Goal: Information Seeking & Learning: Check status

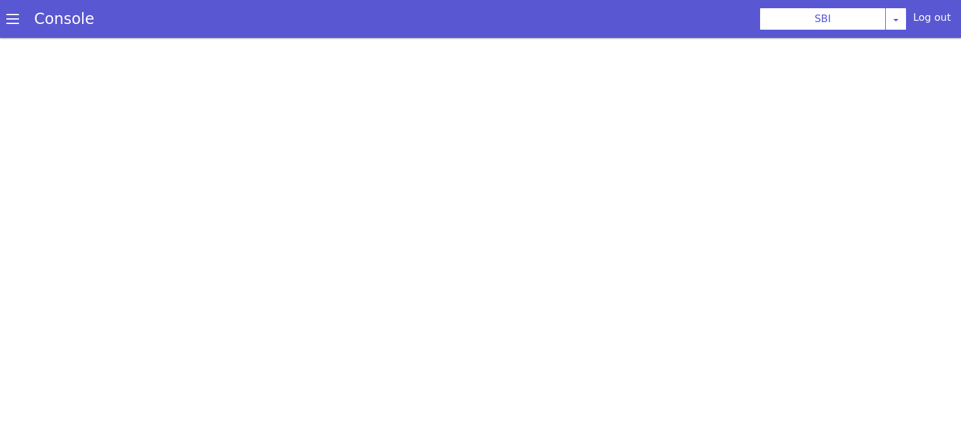
scroll to position [3, 0]
select select "TRANSFER"
select select "hi"
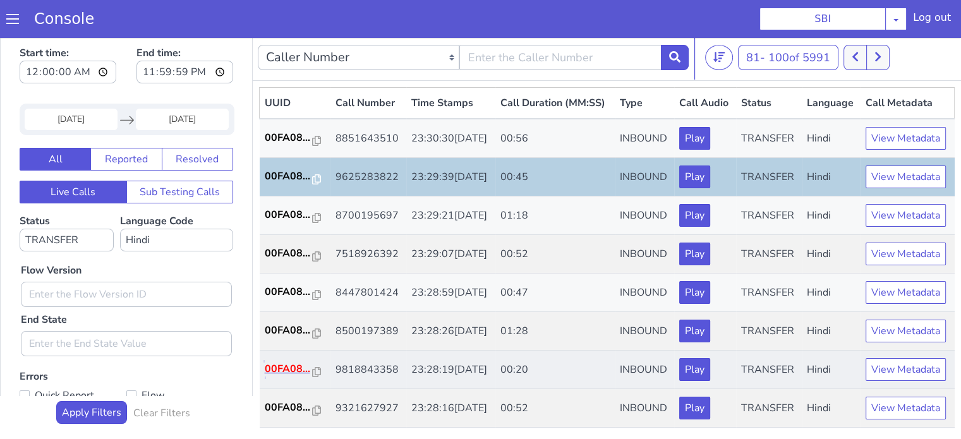
scroll to position [0, 0]
drag, startPoint x: 0, startPoint y: 35, endPoint x: 293, endPoint y: 306, distance: 399.7
click at [293, 361] on p "00FA08..." at bounding box center [289, 368] width 48 height 15
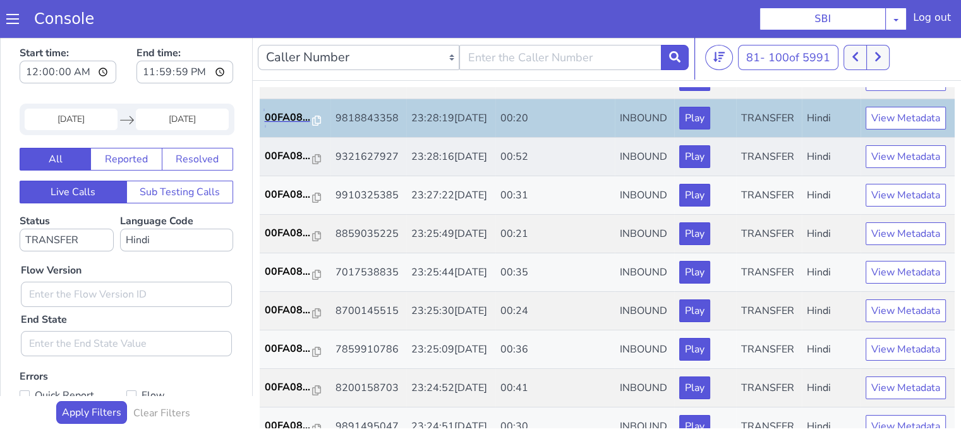
scroll to position [253, 0]
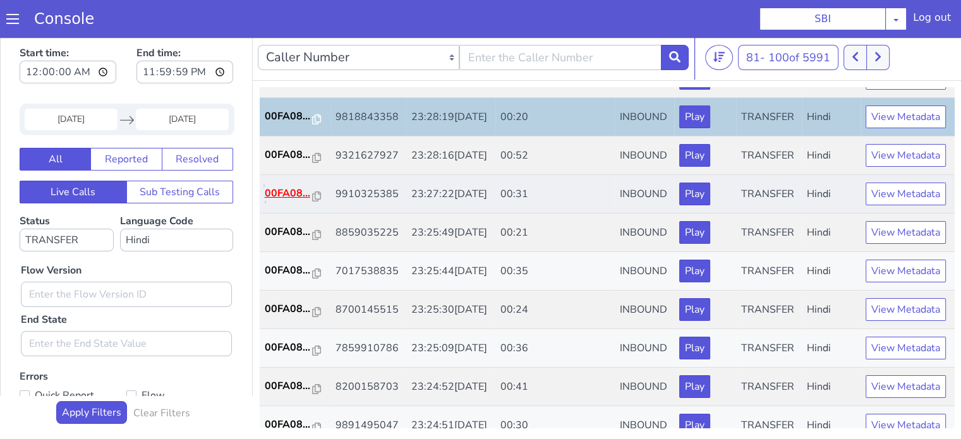
click at [279, 201] on p "00FA08..." at bounding box center [289, 193] width 48 height 15
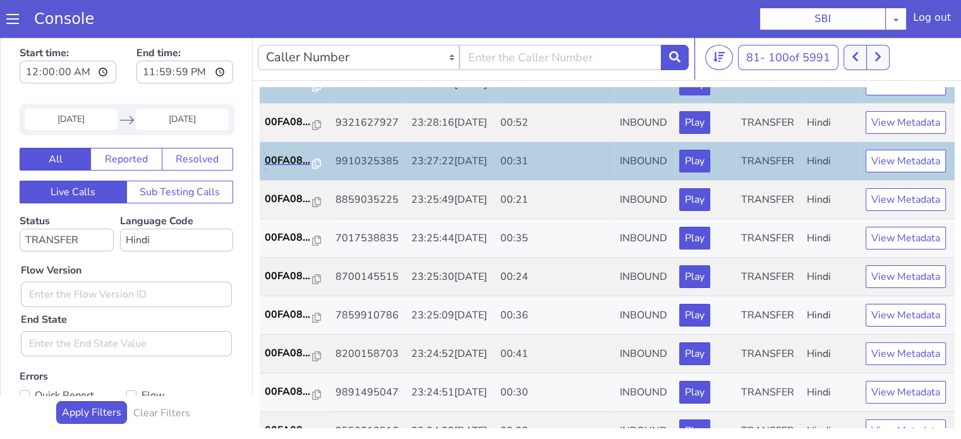
scroll to position [316, 0]
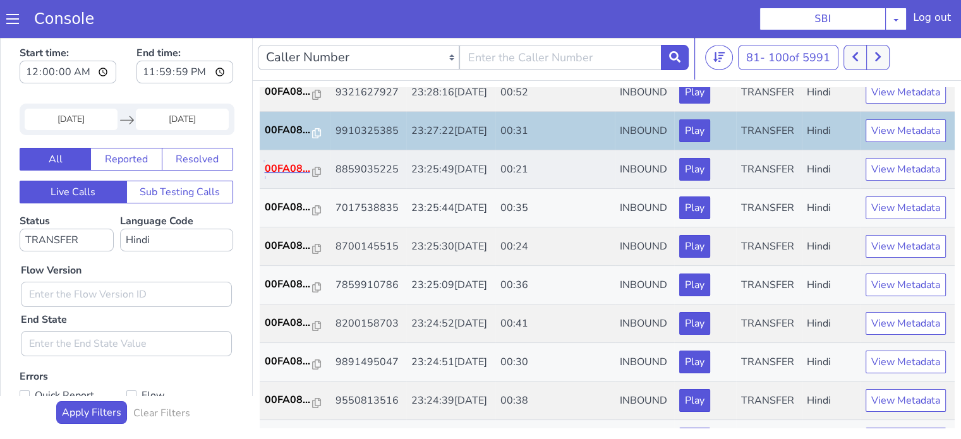
click at [282, 176] on p "00FA08..." at bounding box center [289, 168] width 48 height 15
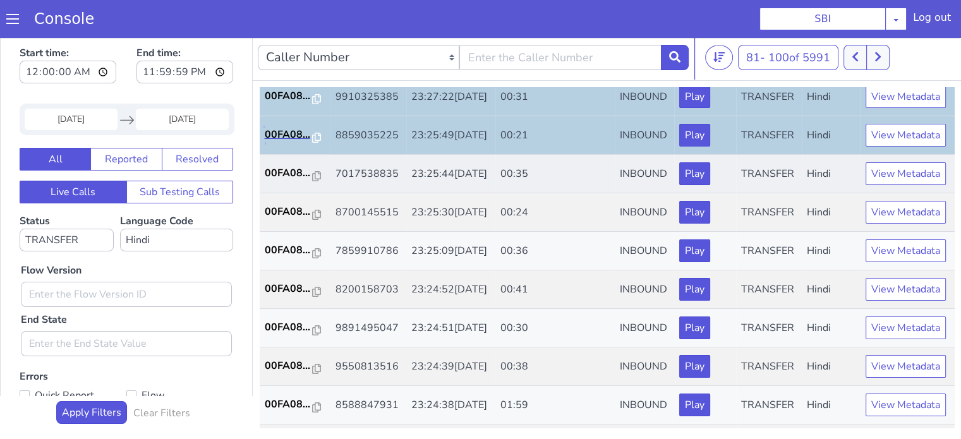
scroll to position [379, 0]
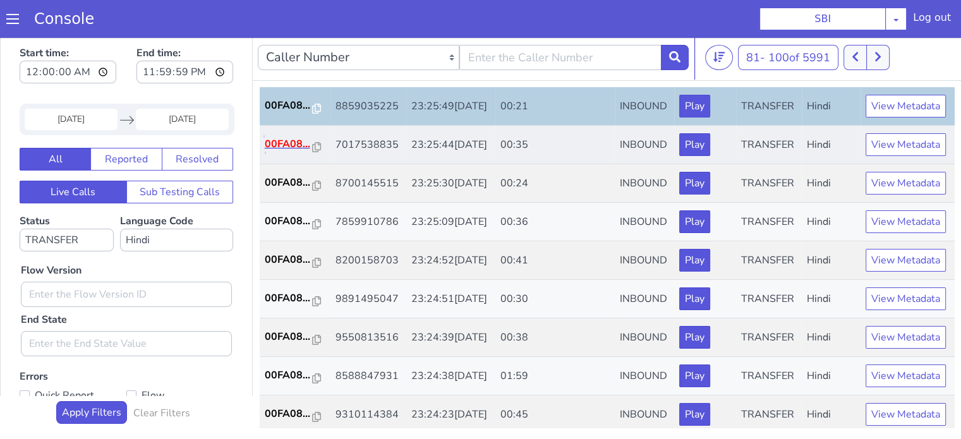
click at [297, 152] on p "00FA08..." at bounding box center [289, 143] width 48 height 15
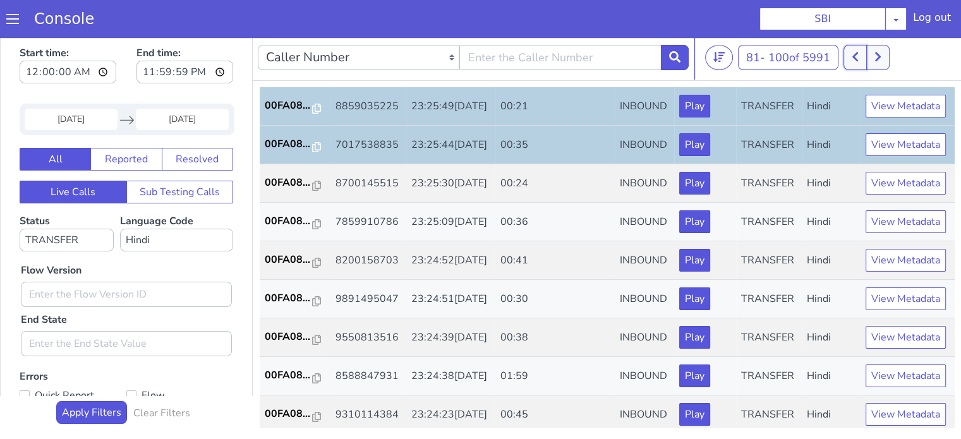
click at [859, 63] on button at bounding box center [855, 57] width 23 height 25
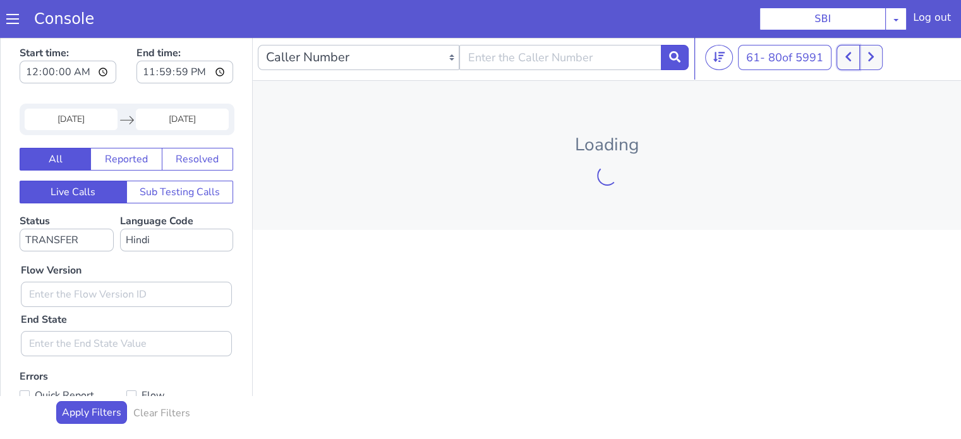
click at [859, 63] on button at bounding box center [848, 57] width 23 height 25
click at [852, 61] on icon at bounding box center [848, 56] width 7 height 11
click at [852, 62] on div at bounding box center [853, 57] width 47 height 25
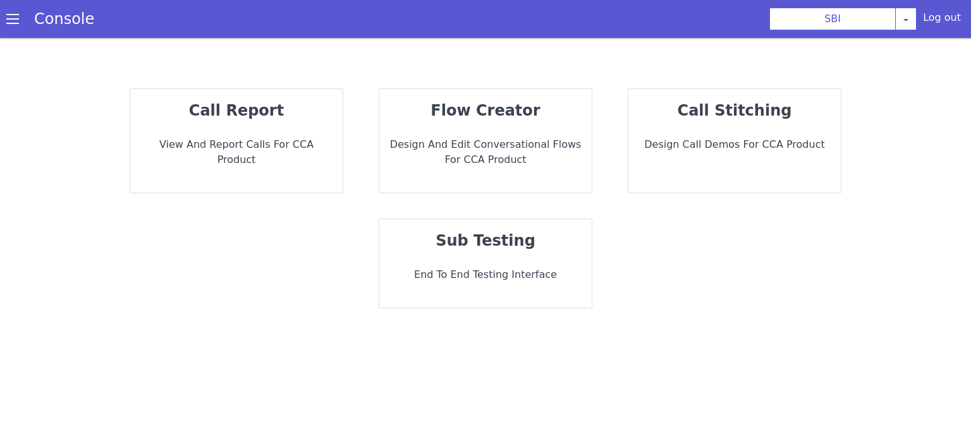
click at [267, 109] on strong "call report" at bounding box center [236, 111] width 95 height 18
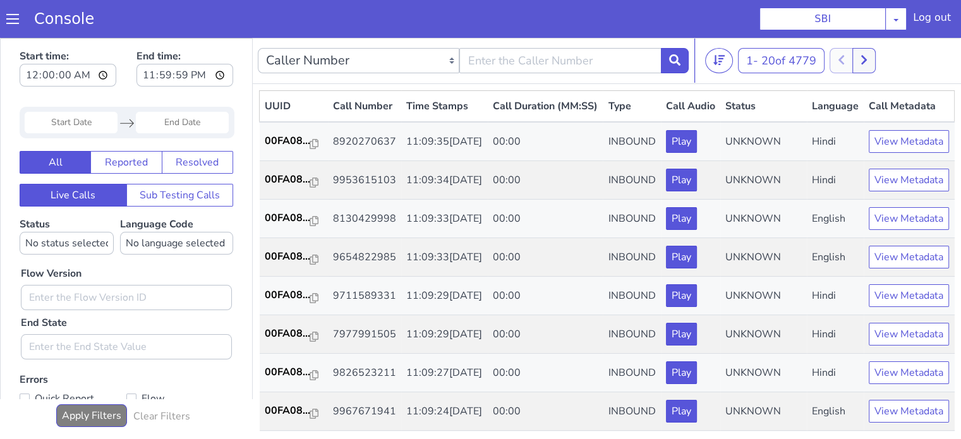
click at [75, 121] on input "Start Date" at bounding box center [71, 122] width 93 height 21
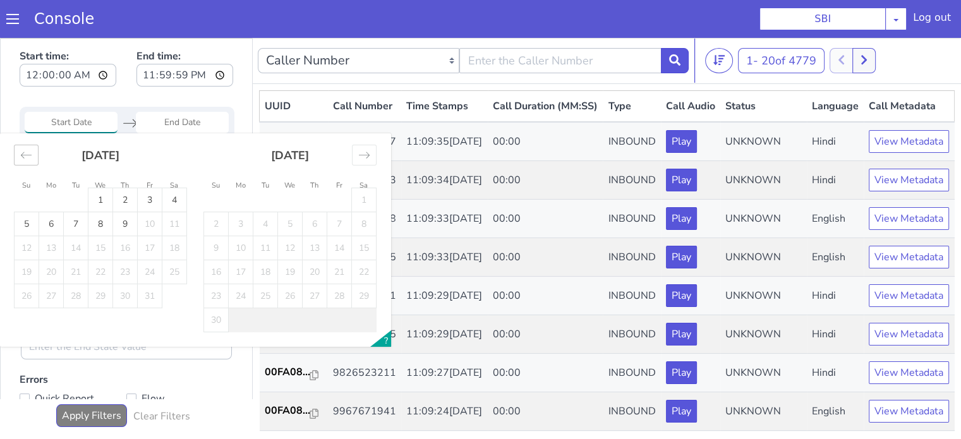
click at [25, 155] on icon "Move backward to switch to the previous month." at bounding box center [26, 155] width 12 height 12
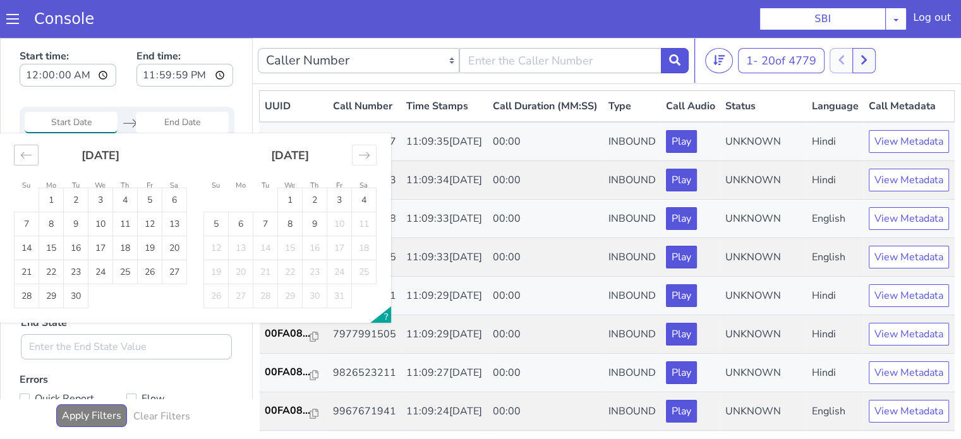
click at [25, 155] on icon "Move backward to switch to the previous month." at bounding box center [26, 155] width 12 height 12
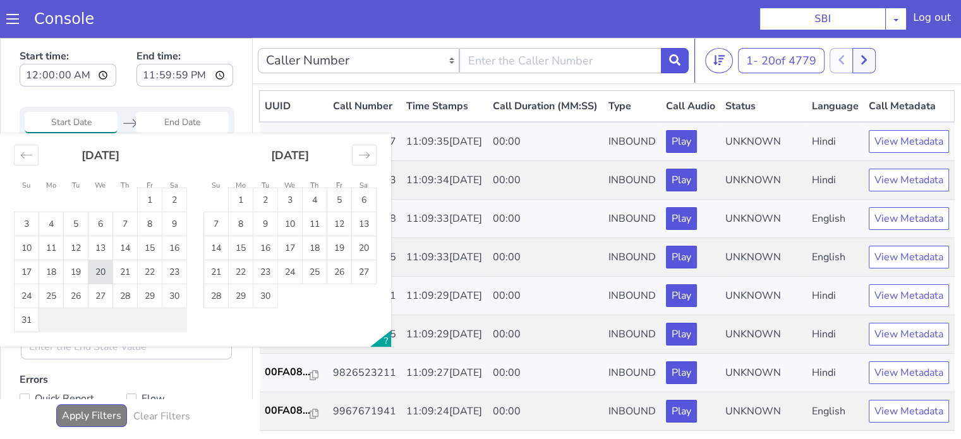
click at [105, 268] on td "20" at bounding box center [100, 272] width 25 height 24
type input "20 Aug 2025"
click at [106, 268] on td "20" at bounding box center [100, 272] width 25 height 24
type input "20 Aug 2025"
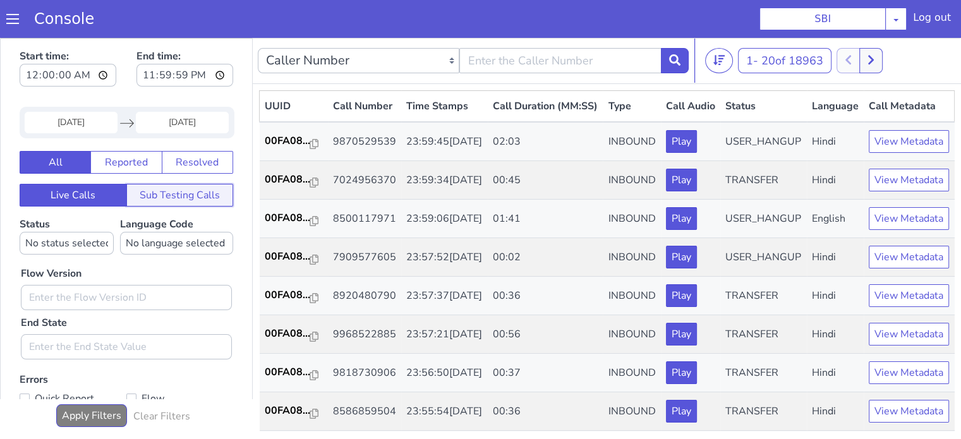
click at [199, 200] on button "Sub Testing Calls" at bounding box center [179, 195] width 107 height 23
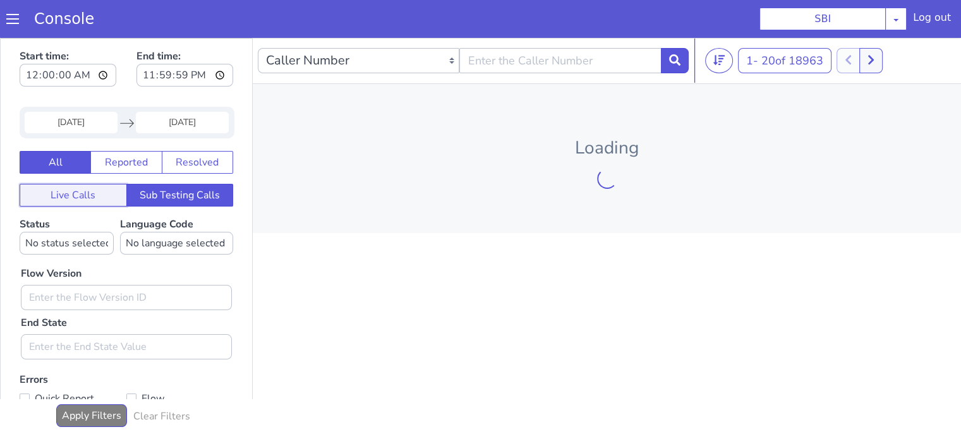
click at [63, 195] on button "Live Calls" at bounding box center [73, 195] width 107 height 23
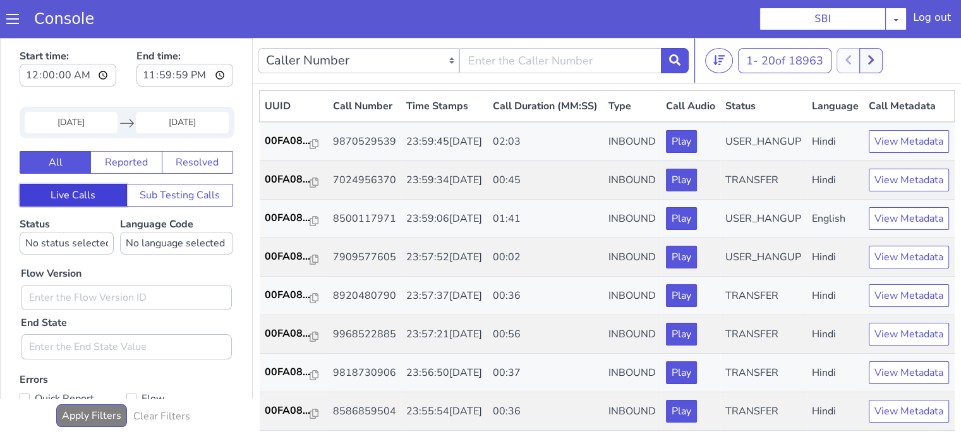
click at [63, 194] on button "Live Calls" at bounding box center [73, 195] width 107 height 23
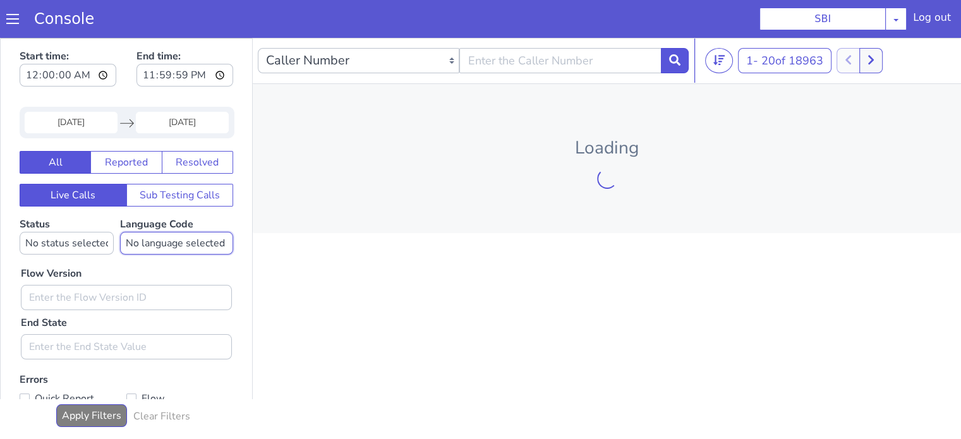
click at [167, 236] on select "No language selected Hindi English Tamil Telugu Kanada Marathi Malayalam Gujara…" at bounding box center [176, 243] width 113 height 23
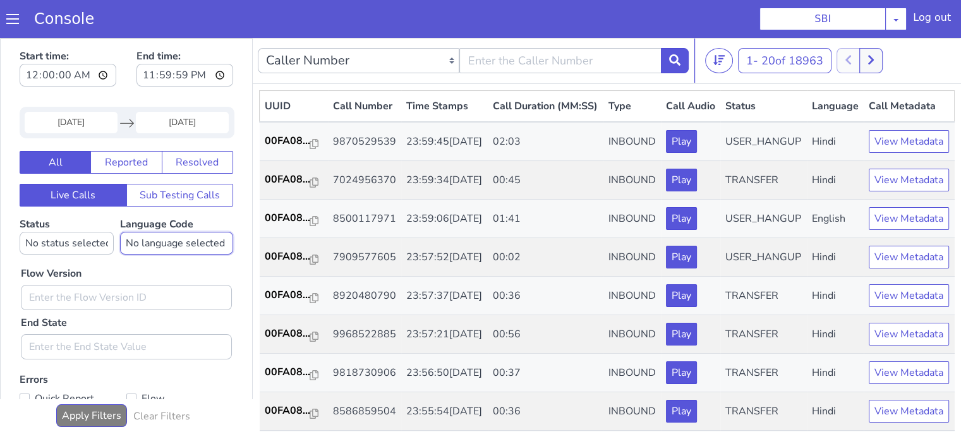
select select "hi"
click at [120, 232] on select "No language selected Hindi English Tamil Telugu Kanada Marathi Malayalam Gujara…" at bounding box center [176, 243] width 113 height 23
click at [103, 222] on div "Status No status selected HANGUP USER_HANGUP TRANSFER UNKNOWN" at bounding box center [67, 236] width 94 height 38
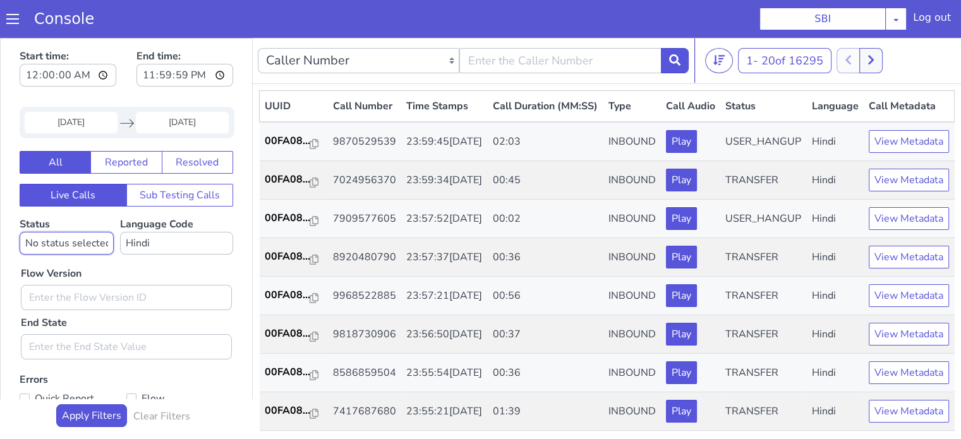
click at [87, 243] on select "No status selected HANGUP USER_HANGUP TRANSFER UNKNOWN" at bounding box center [67, 243] width 94 height 23
select select "TRANSFER"
click at [20, 232] on select "No status selected HANGUP USER_HANGUP TRANSFER UNKNOWN" at bounding box center [67, 243] width 94 height 23
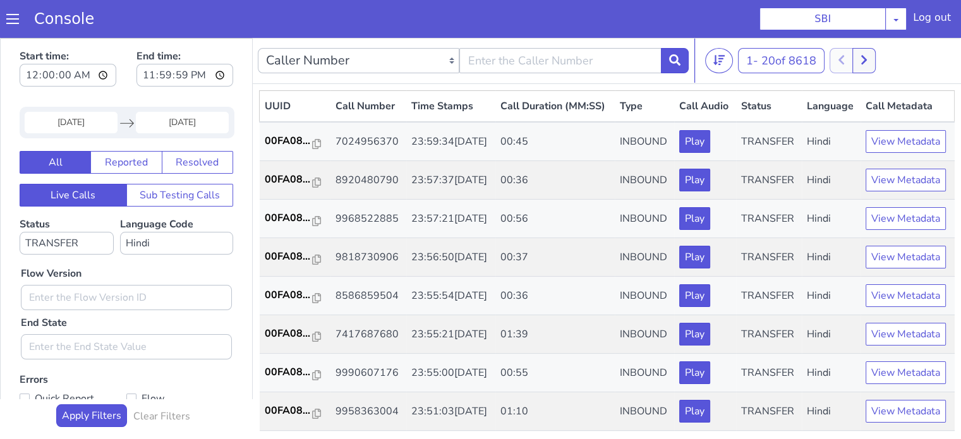
click at [205, 262] on div "Flow Version End State" at bounding box center [127, 307] width 224 height 105
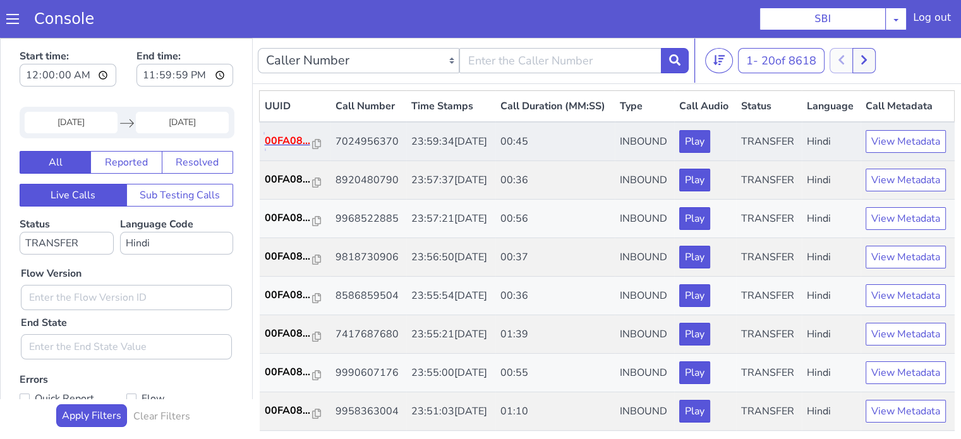
click at [294, 148] on p "00FA08..." at bounding box center [289, 140] width 48 height 15
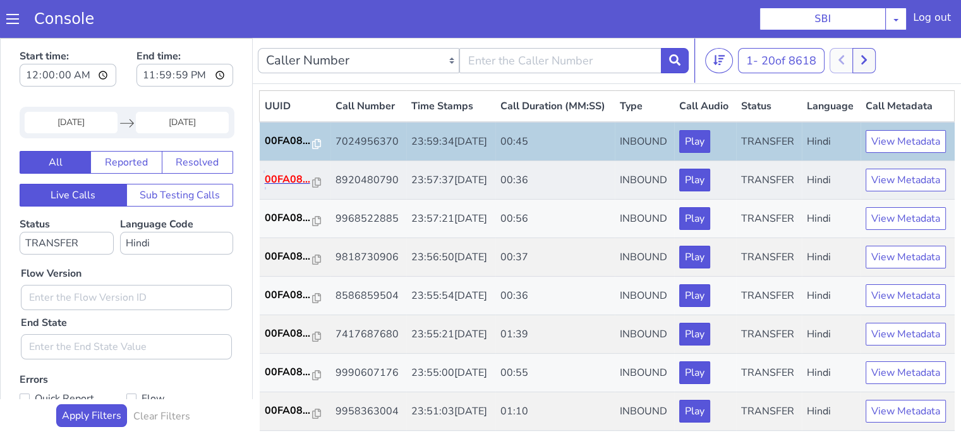
click at [303, 187] on p "00FA08..." at bounding box center [289, 179] width 48 height 15
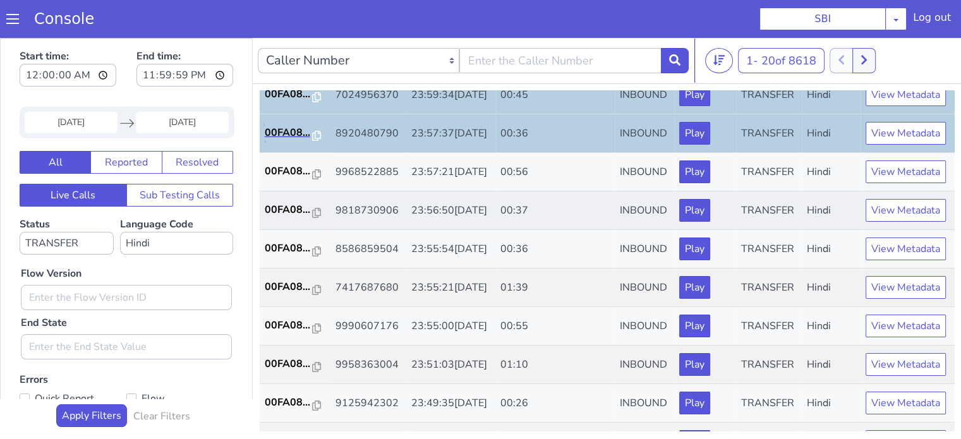
scroll to position [126, 0]
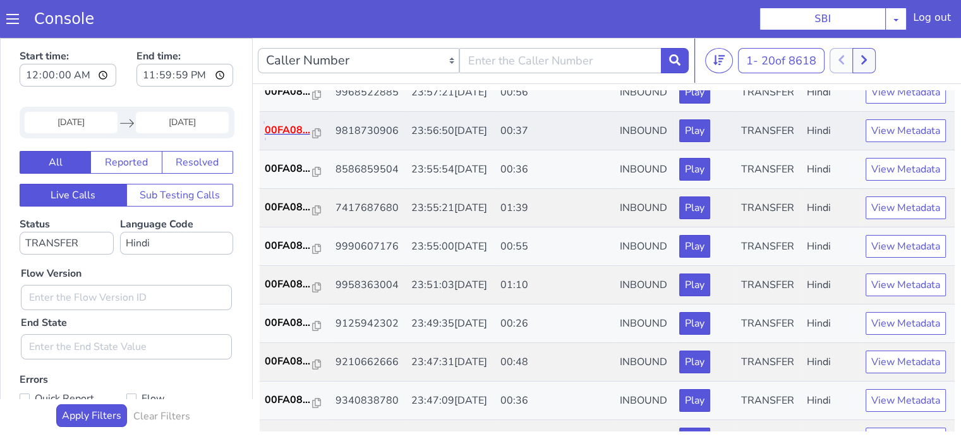
click at [277, 138] on p "00FA08..." at bounding box center [289, 130] width 48 height 15
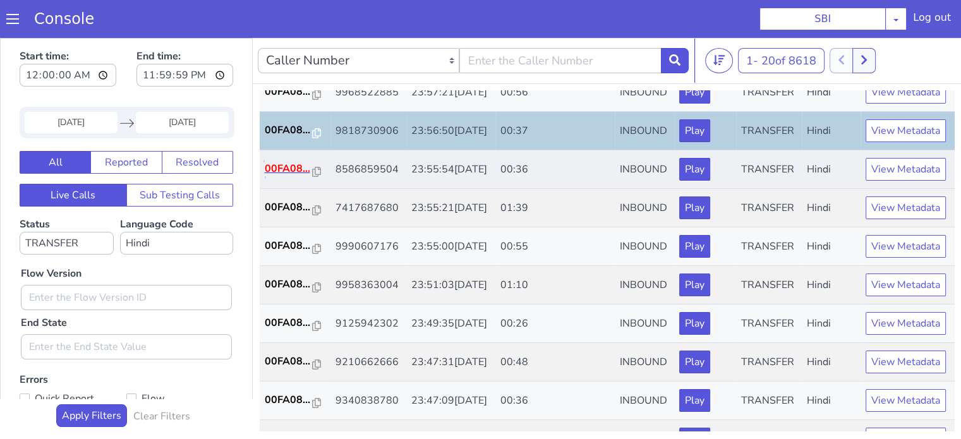
click at [283, 176] on p "00FA08..." at bounding box center [289, 168] width 48 height 15
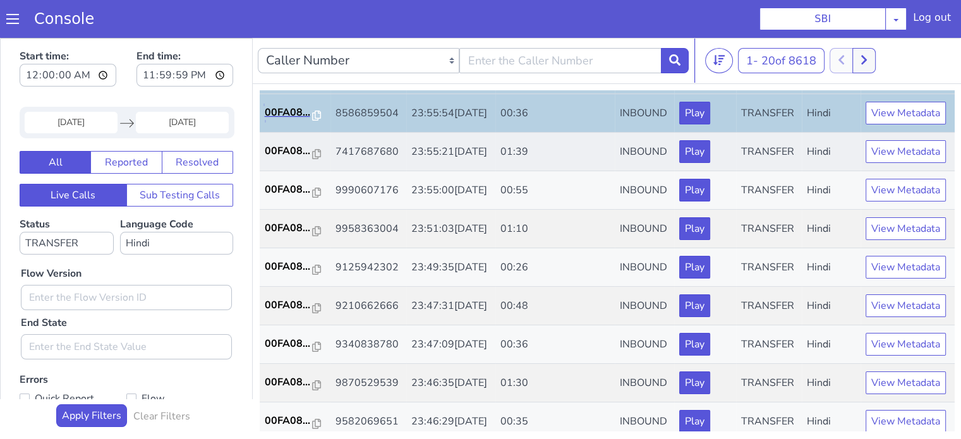
scroll to position [253, 0]
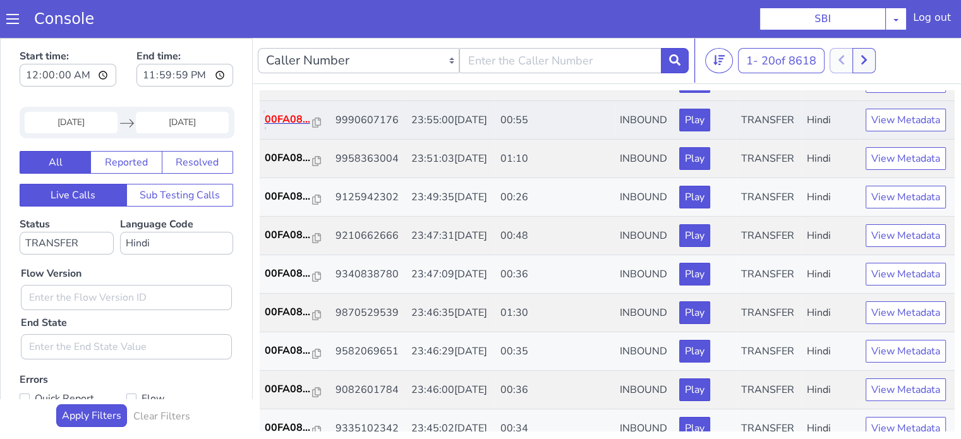
click at [287, 127] on p "00FA08..." at bounding box center [289, 119] width 48 height 15
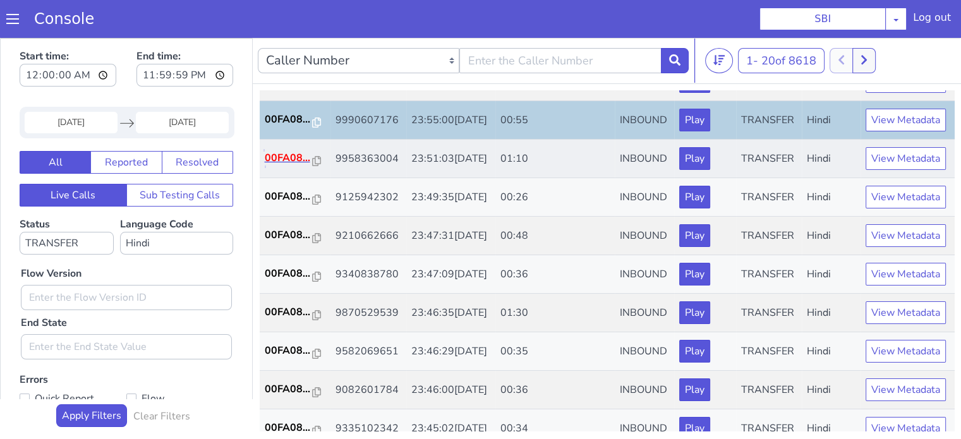
click at [278, 166] on p "00FA08..." at bounding box center [289, 157] width 48 height 15
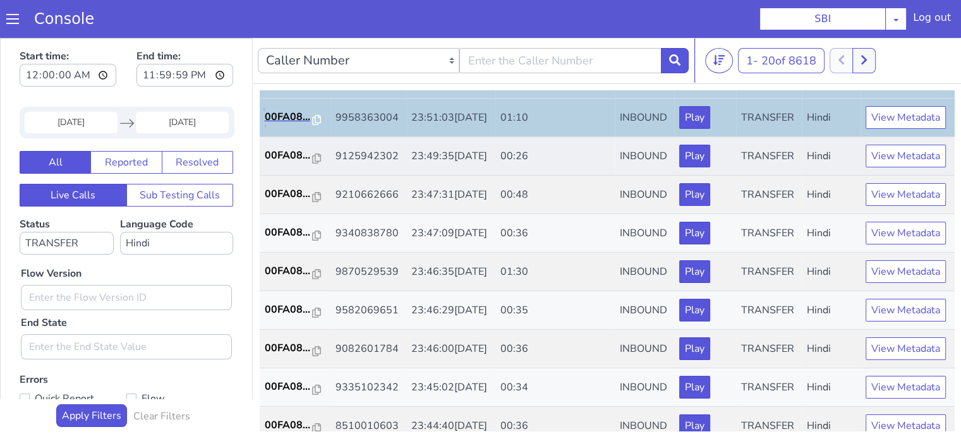
scroll to position [316, 0]
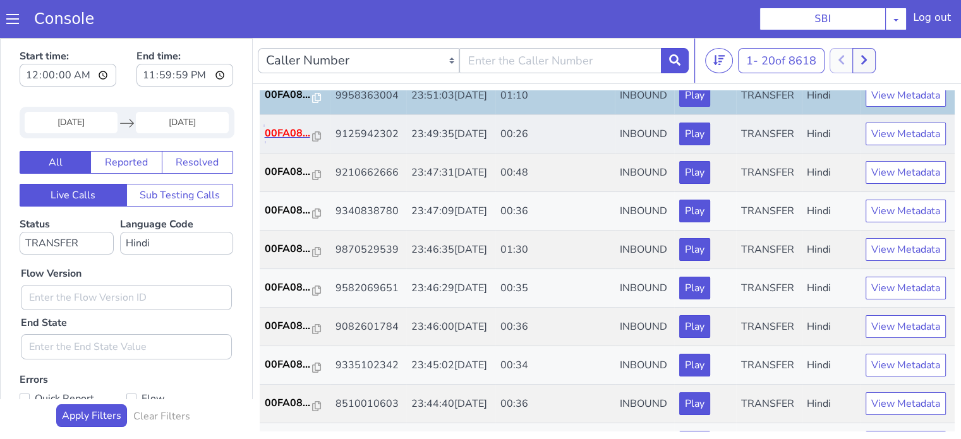
click at [283, 141] on p "00FA08..." at bounding box center [289, 133] width 48 height 15
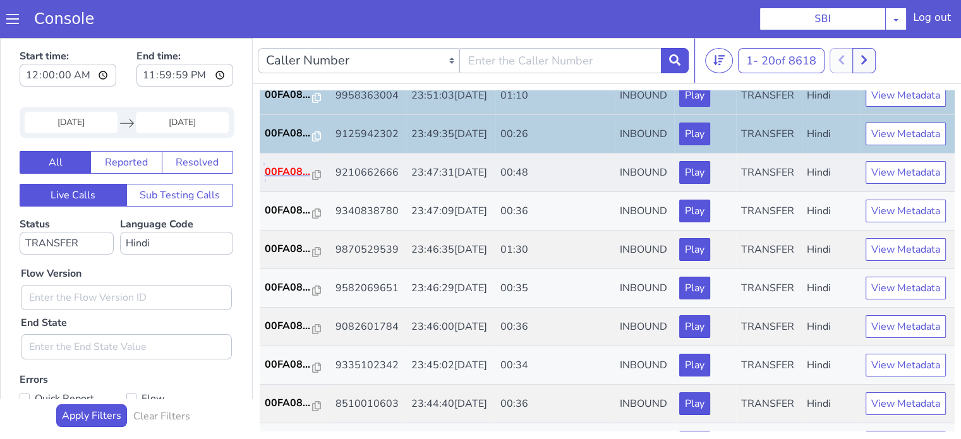
click at [281, 179] on p "00FA08..." at bounding box center [289, 171] width 48 height 15
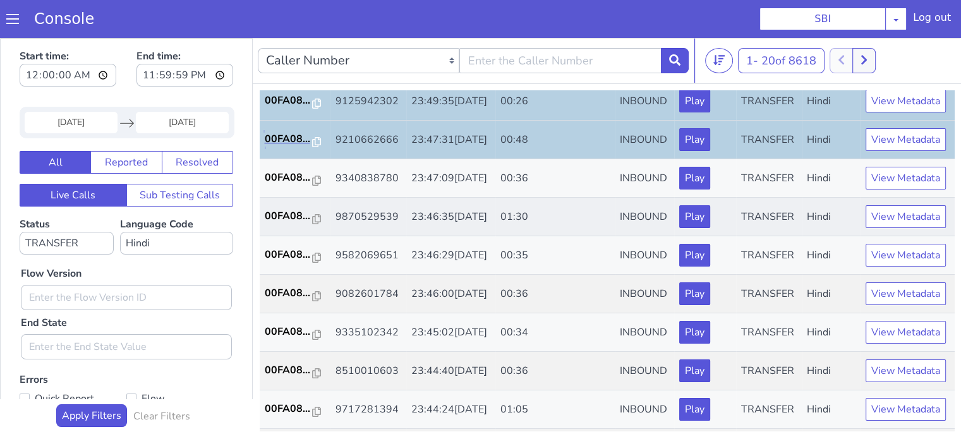
scroll to position [379, 0]
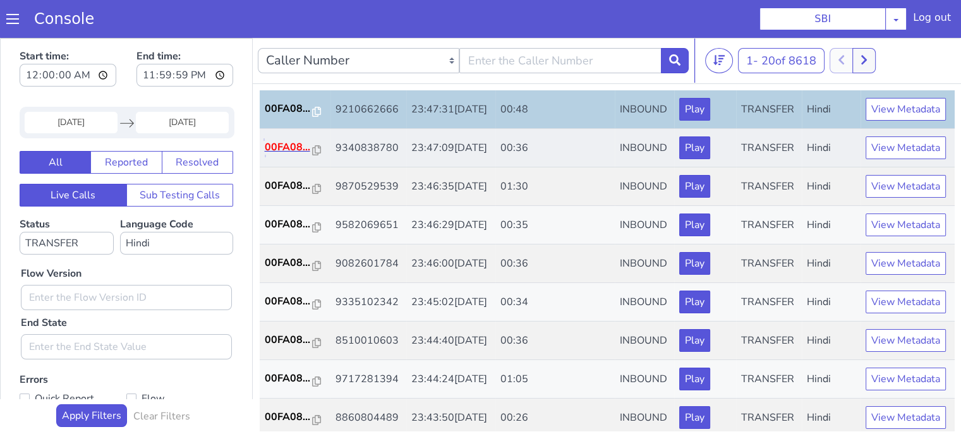
click at [286, 155] on p "00FA08..." at bounding box center [289, 147] width 48 height 15
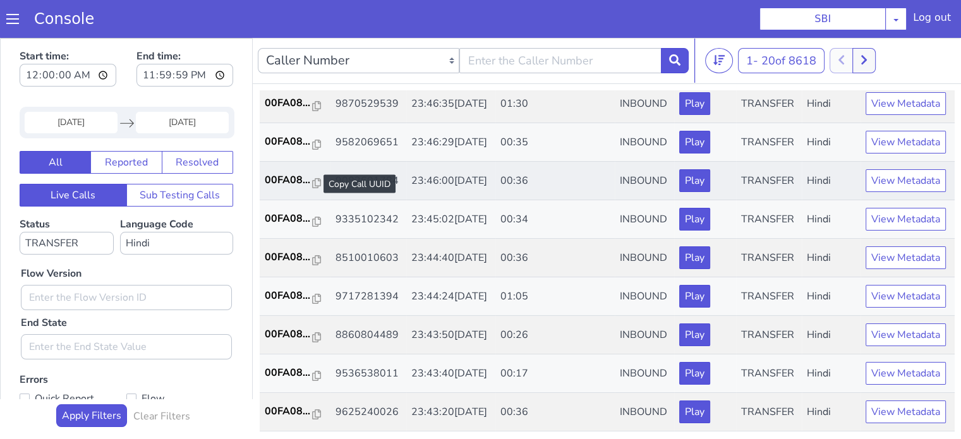
scroll to position [505, 0]
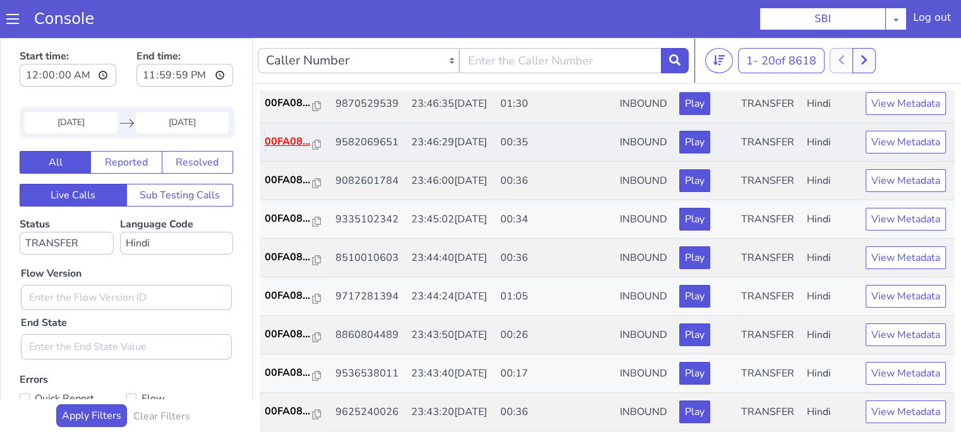
click at [286, 149] on p "00FA08..." at bounding box center [289, 141] width 48 height 15
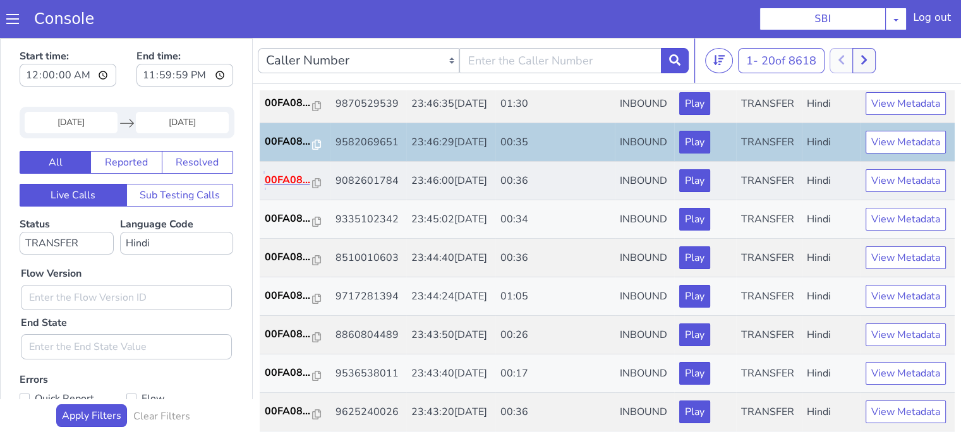
click at [296, 188] on p "00FA08..." at bounding box center [289, 179] width 48 height 15
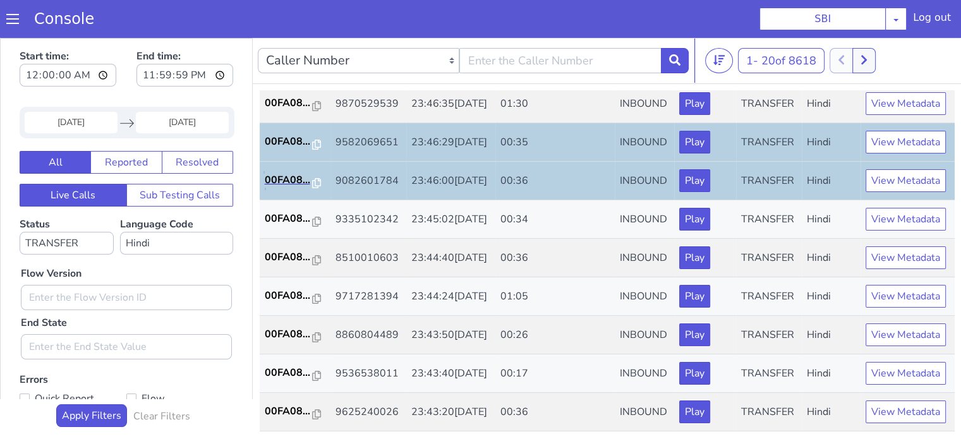
scroll to position [569, 0]
click at [287, 226] on p "00FA08..." at bounding box center [289, 218] width 48 height 15
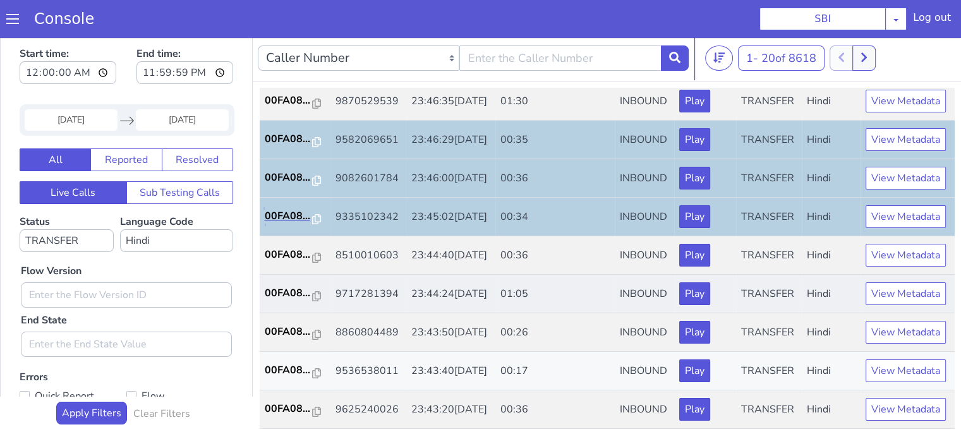
scroll to position [3, 0]
click at [286, 285] on p "00FA08..." at bounding box center [289, 292] width 48 height 15
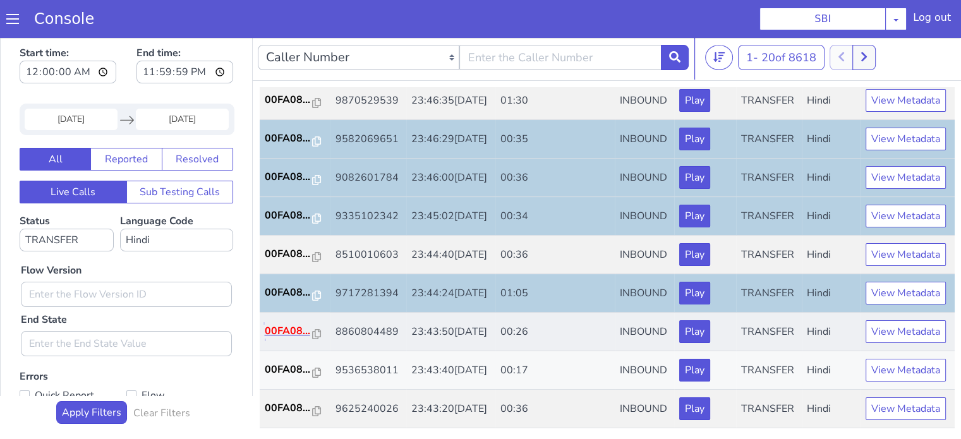
click at [277, 324] on p "00FA08..." at bounding box center [289, 331] width 48 height 15
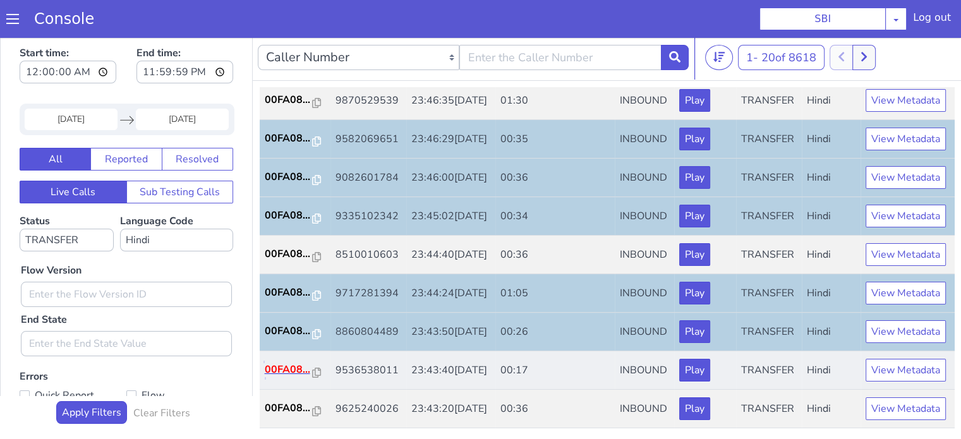
click at [282, 363] on p "00FA08..." at bounding box center [289, 369] width 48 height 15
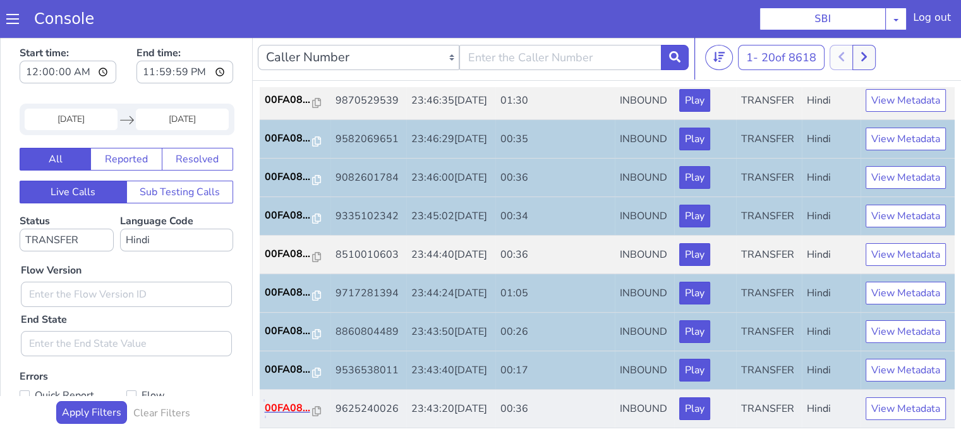
click at [277, 404] on p "00FA08..." at bounding box center [289, 408] width 48 height 15
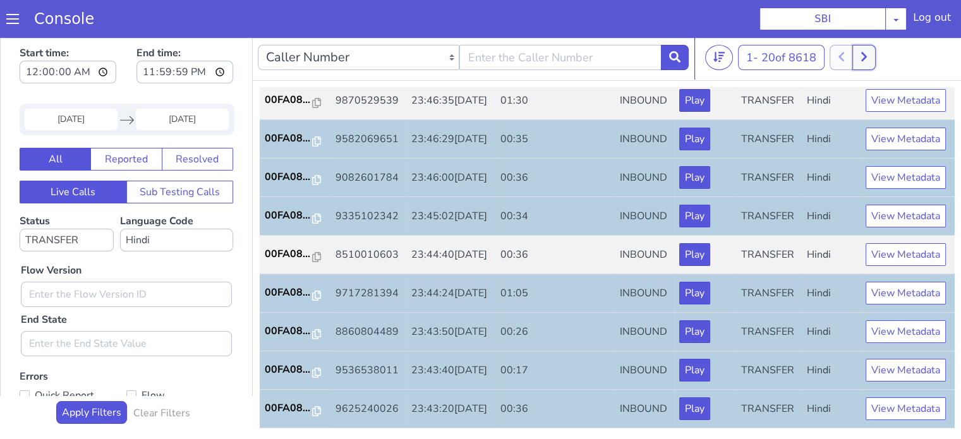
click at [864, 60] on icon at bounding box center [864, 56] width 7 height 11
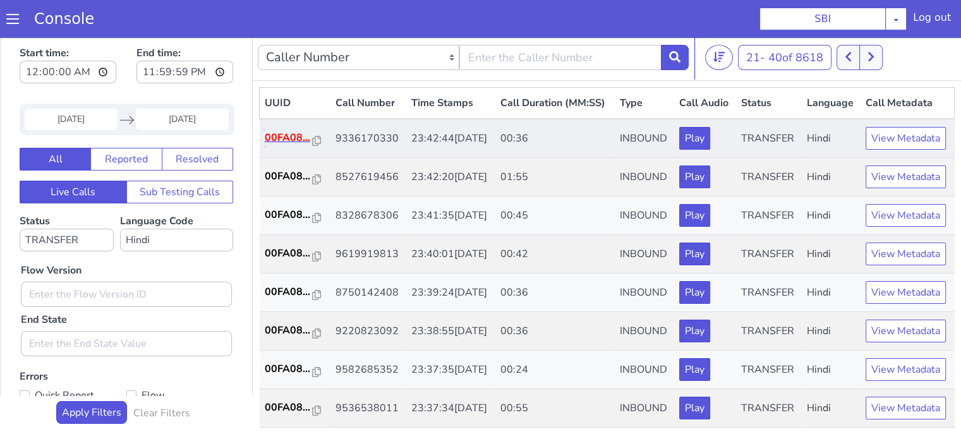
click at [295, 145] on p "00FA08..." at bounding box center [289, 137] width 48 height 15
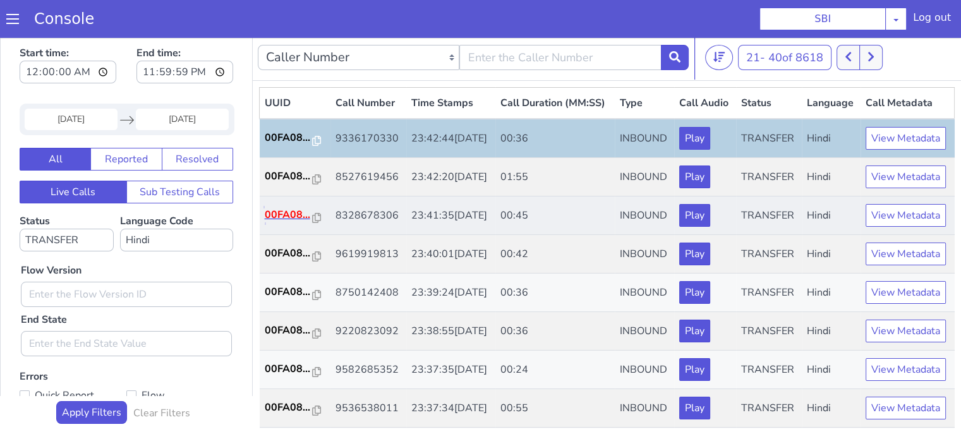
click at [302, 222] on p "00FA08..." at bounding box center [289, 214] width 48 height 15
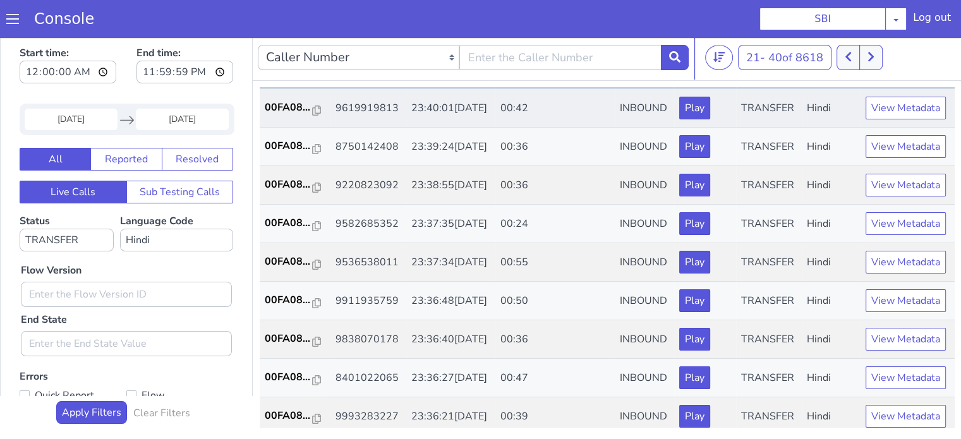
scroll to position [126, 0]
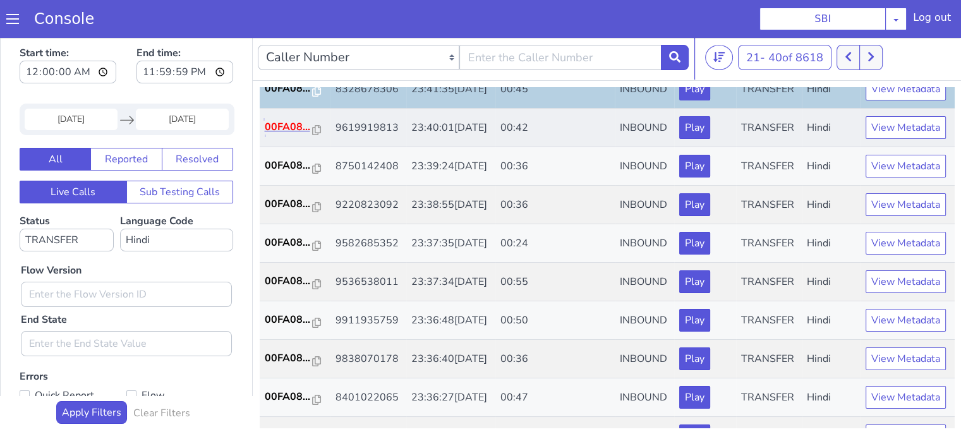
click at [284, 135] on p "00FA08..." at bounding box center [289, 126] width 48 height 15
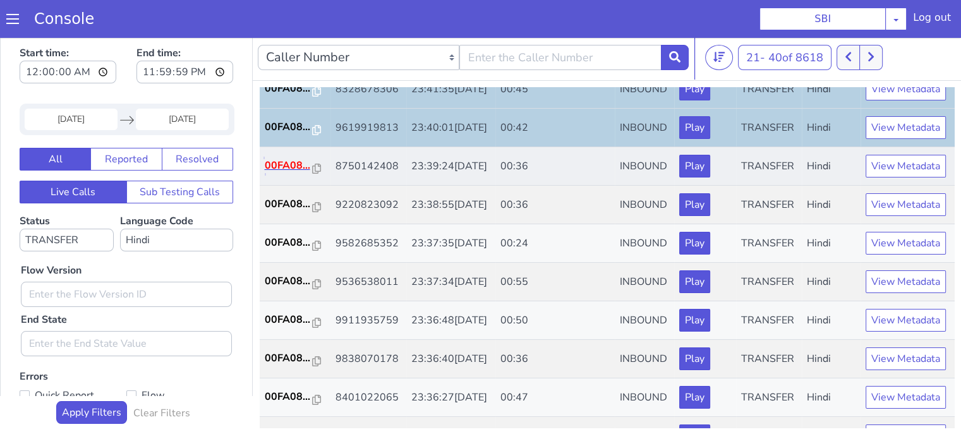
click at [284, 173] on p "00FA08..." at bounding box center [289, 165] width 48 height 15
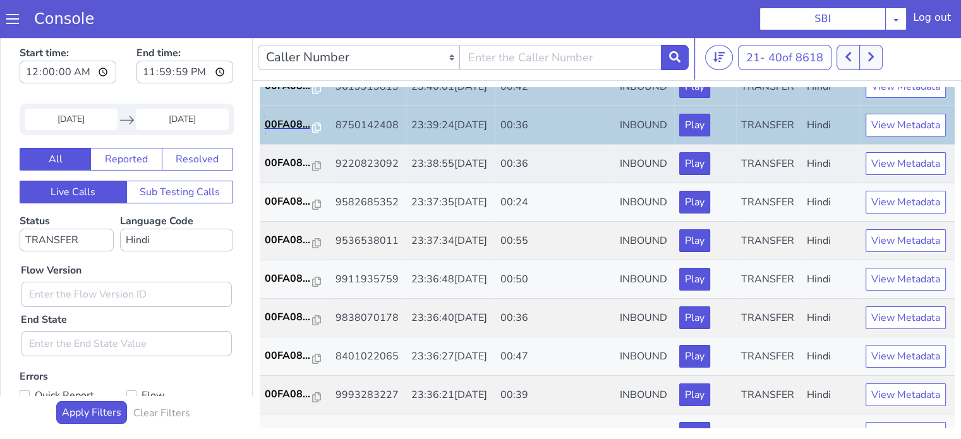
scroll to position [190, 0]
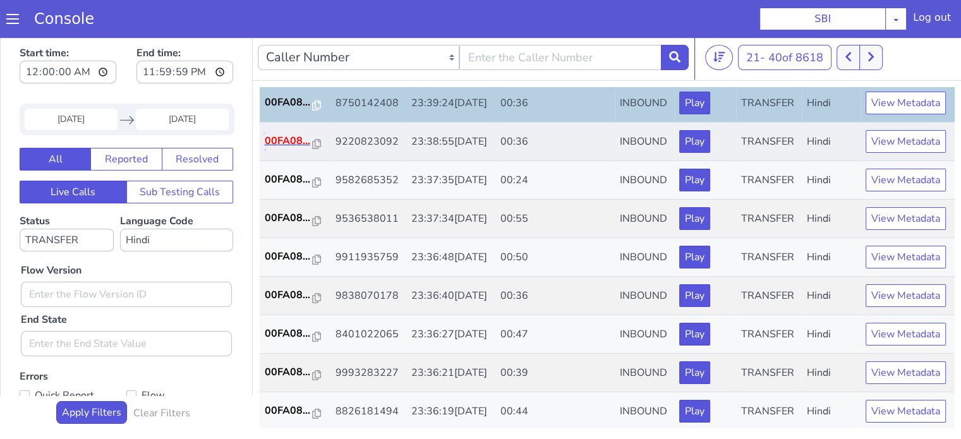
click at [279, 148] on p "00FA08..." at bounding box center [289, 140] width 48 height 15
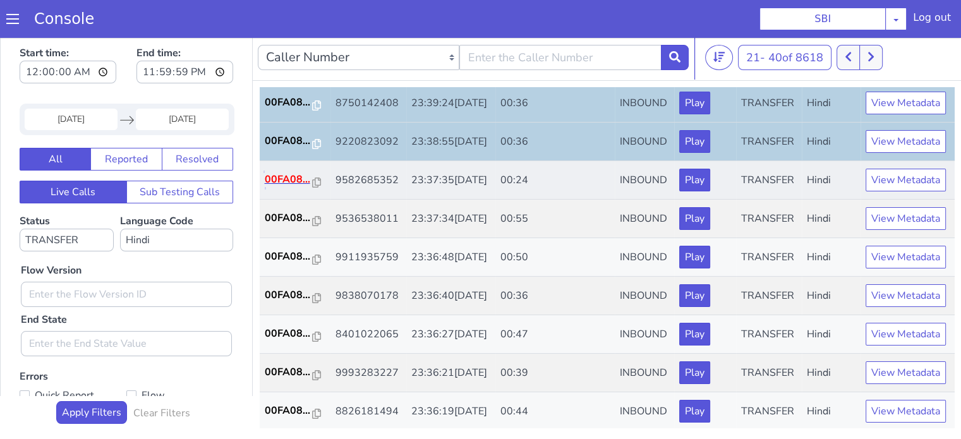
click at [295, 187] on p "00FA08..." at bounding box center [289, 179] width 48 height 15
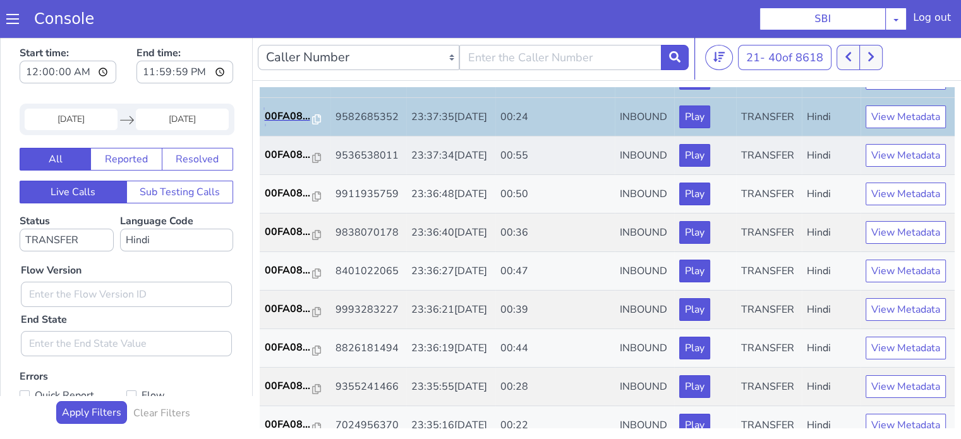
scroll to position [379, 0]
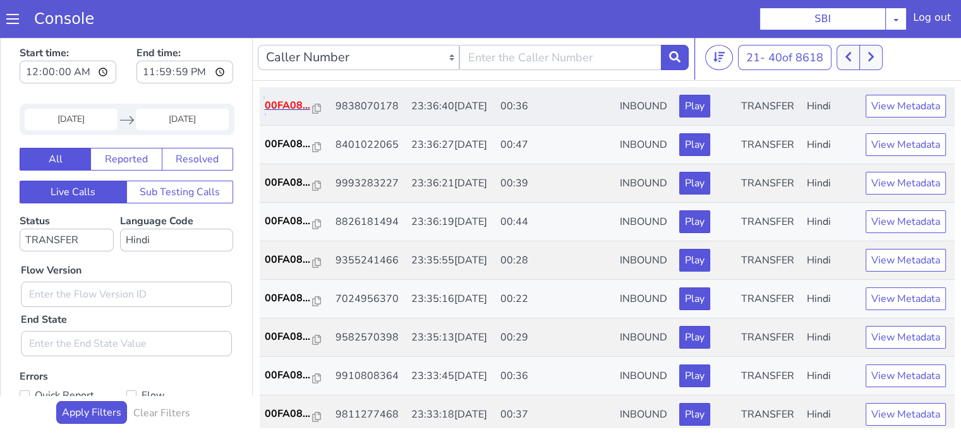
click at [299, 113] on p "00FA08..." at bounding box center [289, 105] width 48 height 15
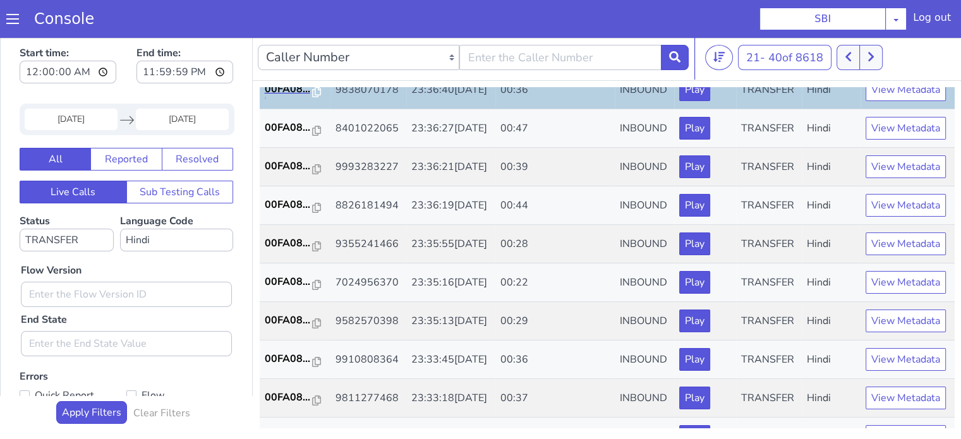
scroll to position [442, 0]
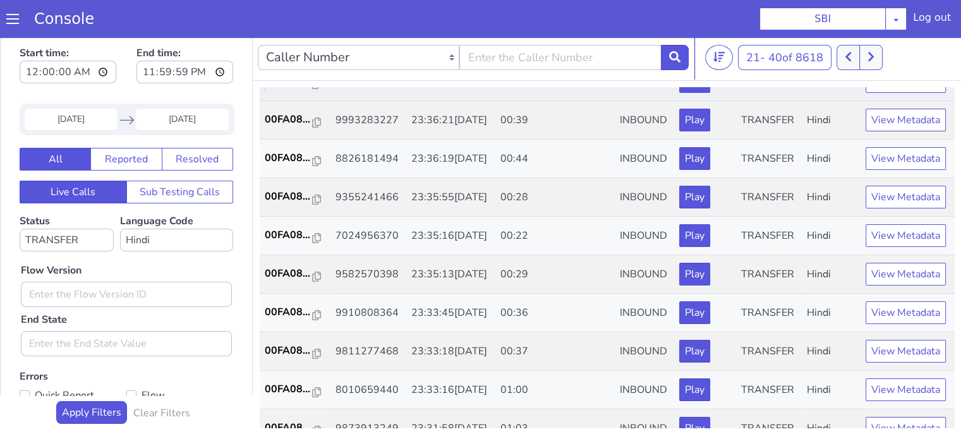
click at [275, 88] on p "00FA08..." at bounding box center [289, 80] width 48 height 15
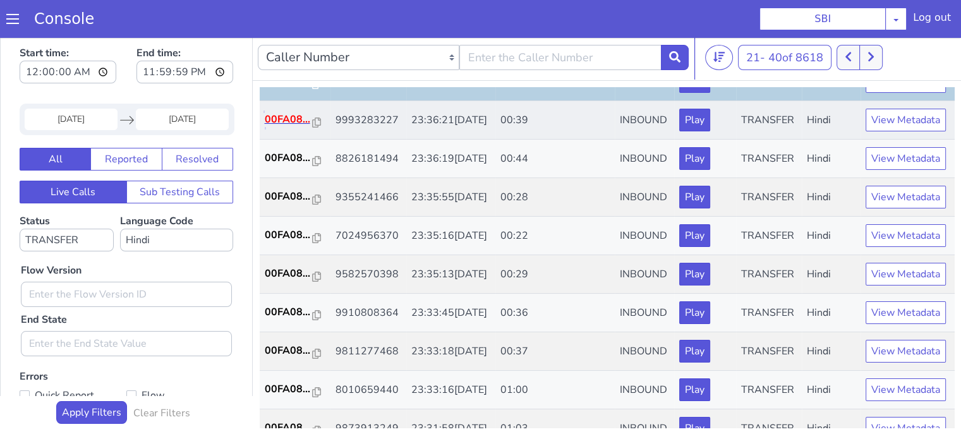
click at [284, 127] on p "00FA08..." at bounding box center [289, 119] width 48 height 15
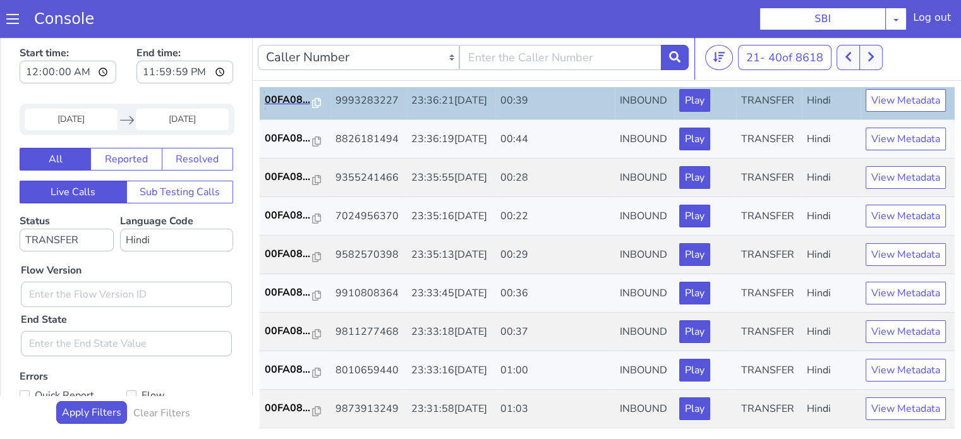
scroll to position [505, 0]
click at [286, 159] on td "00FA08..." at bounding box center [295, 139] width 71 height 39
click at [284, 146] on p "00FA08..." at bounding box center [289, 138] width 48 height 15
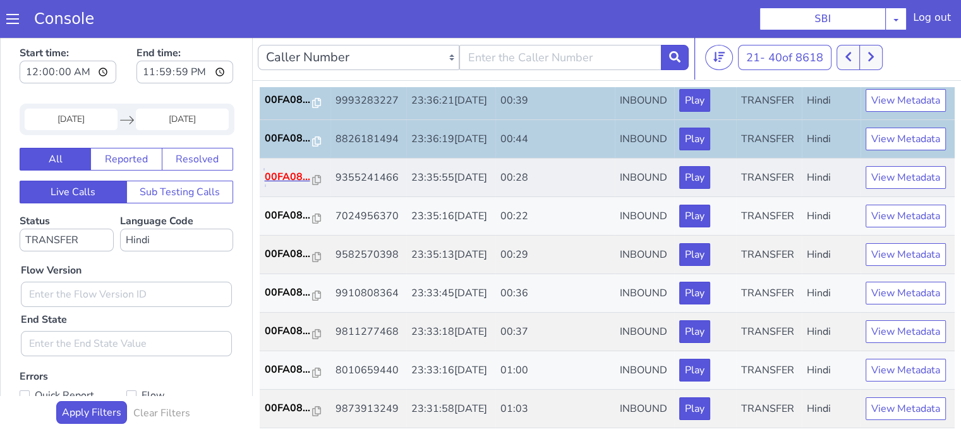
click at [285, 184] on p "00FA08..." at bounding box center [289, 176] width 48 height 15
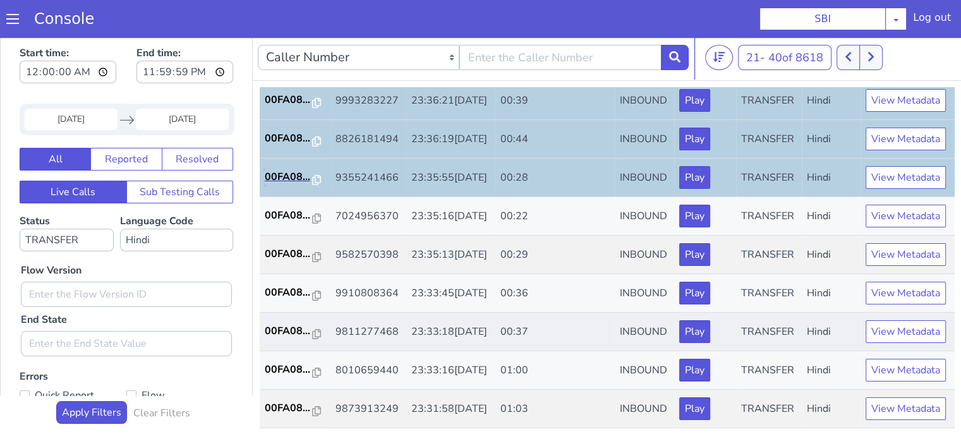
scroll to position [626, 0]
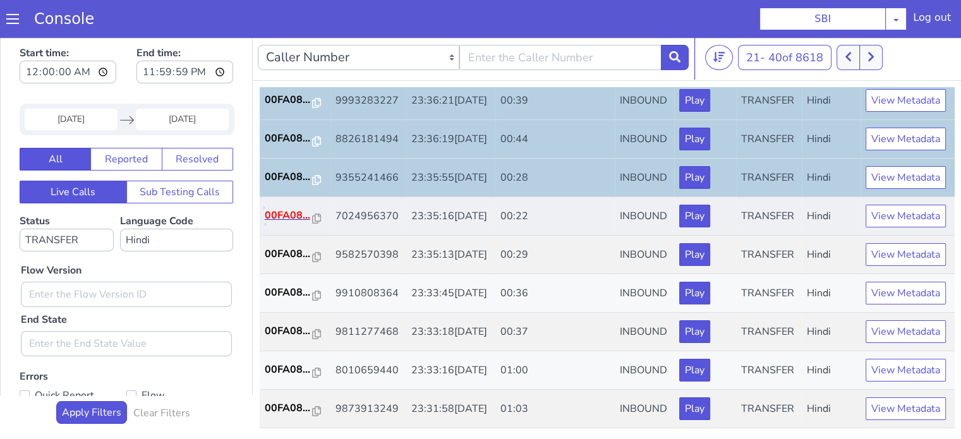
click at [281, 208] on p "00FA08..." at bounding box center [289, 215] width 48 height 15
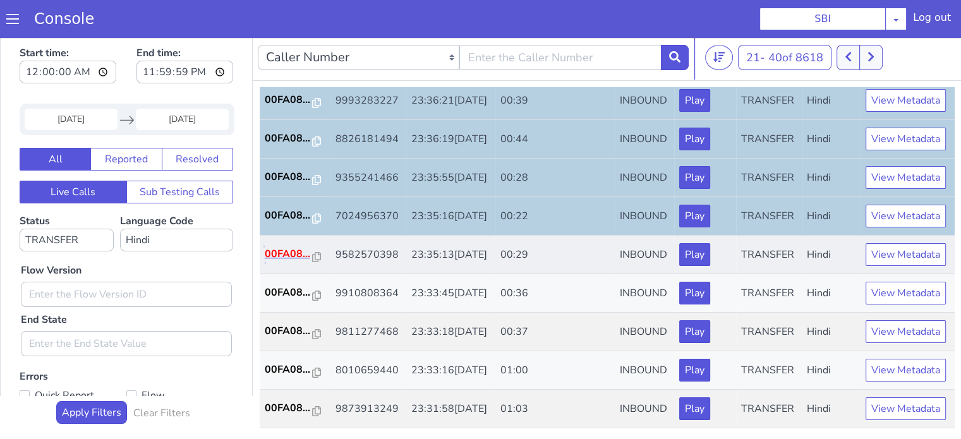
click at [298, 246] on p "00FA08..." at bounding box center [289, 253] width 48 height 15
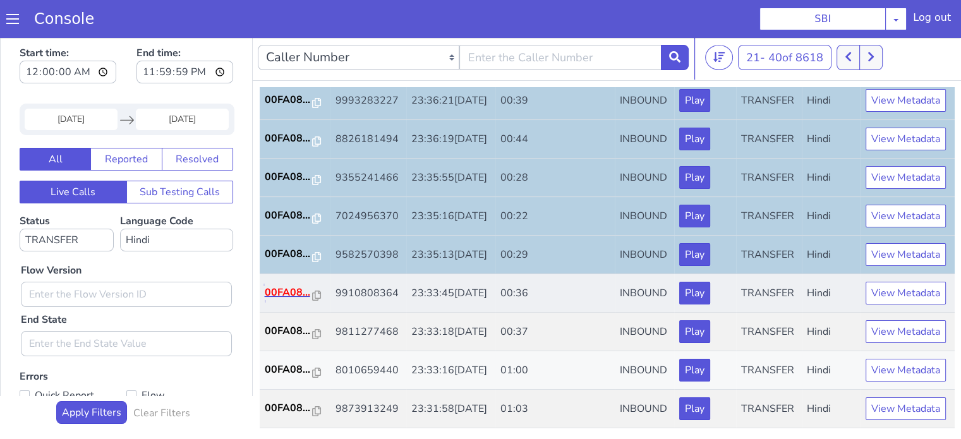
click at [299, 285] on p "00FA08..." at bounding box center [289, 292] width 48 height 15
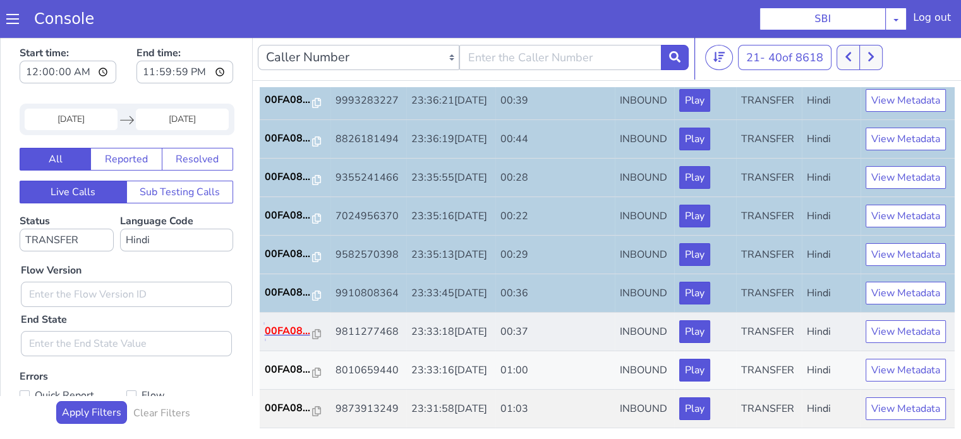
click at [276, 324] on p "00FA08..." at bounding box center [289, 331] width 48 height 15
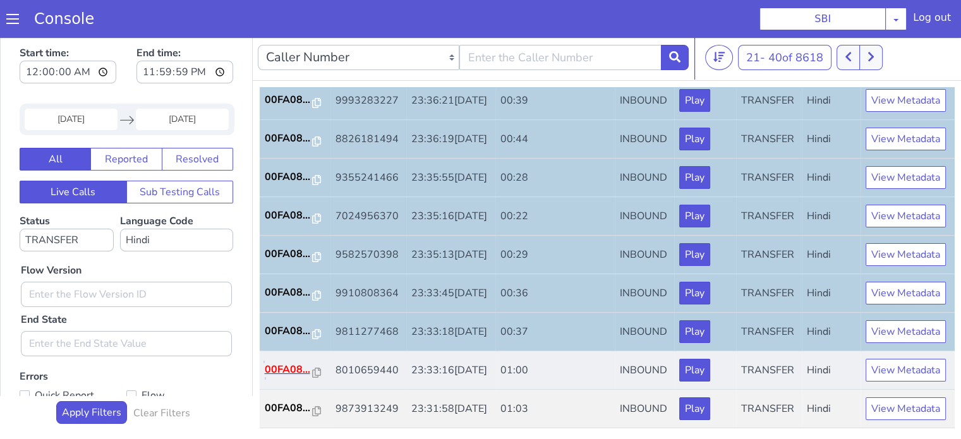
click at [295, 362] on p "00FA08..." at bounding box center [289, 369] width 48 height 15
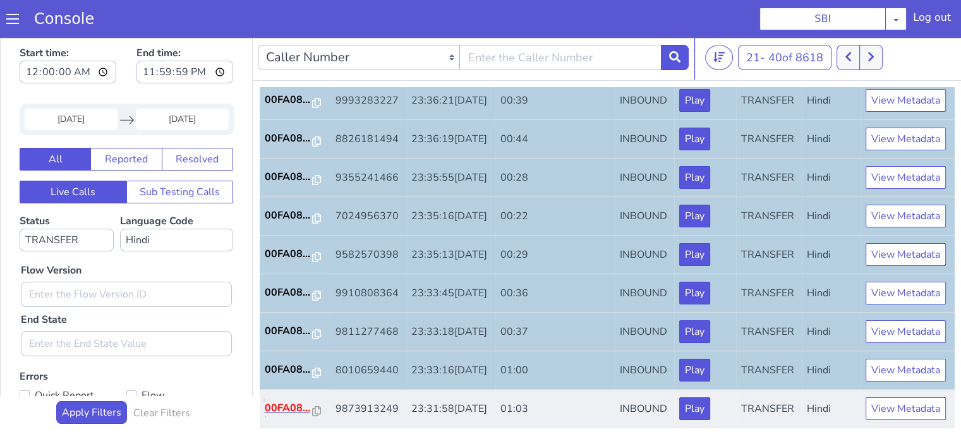
click at [286, 404] on p "00FA08..." at bounding box center [289, 408] width 48 height 15
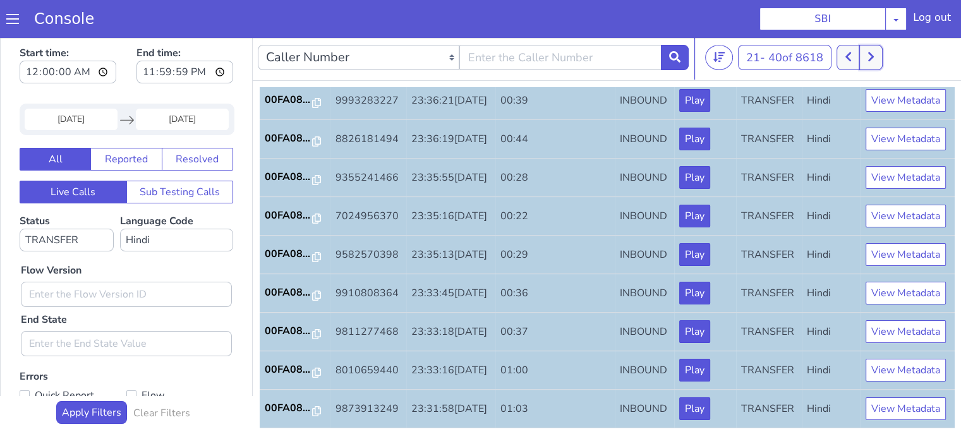
click at [881, 54] on button at bounding box center [870, 57] width 23 height 25
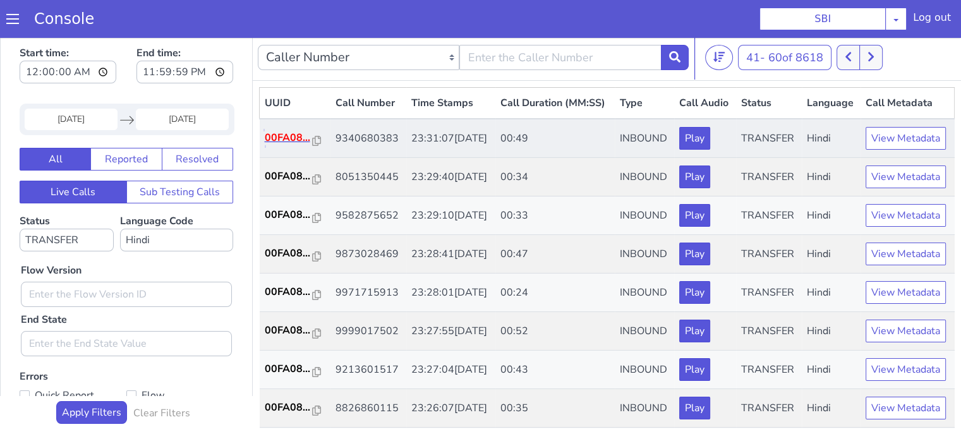
click at [293, 145] on p "00FA08..." at bounding box center [289, 137] width 48 height 15
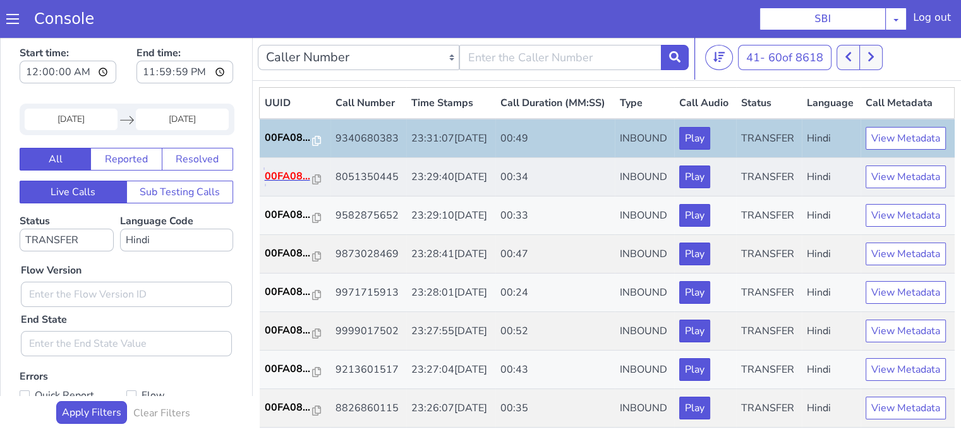
click at [278, 184] on p "00FA08..." at bounding box center [289, 176] width 48 height 15
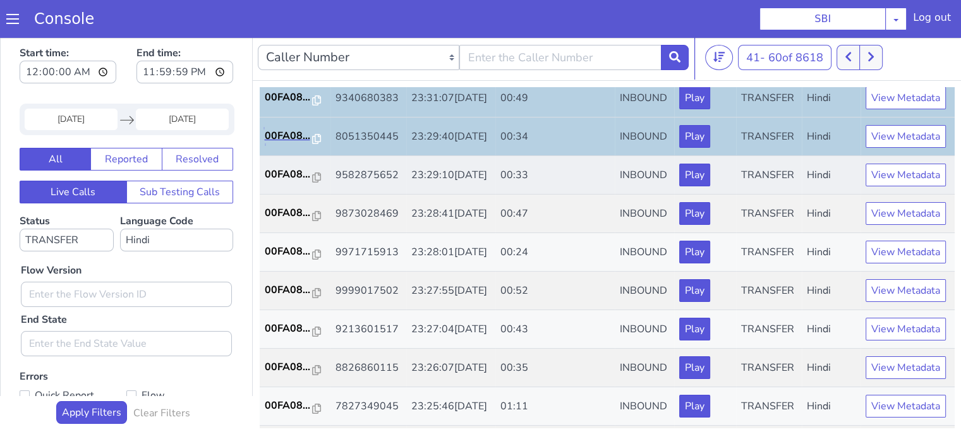
scroll to position [63, 0]
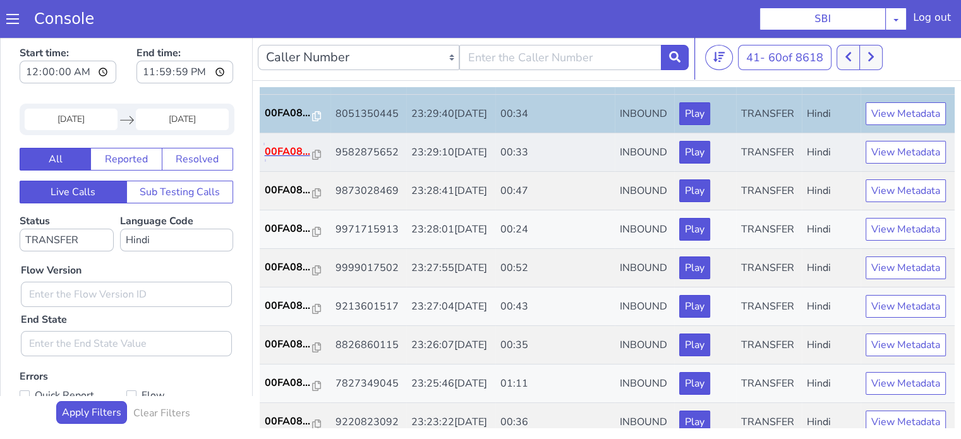
click at [294, 159] on p "00FA08..." at bounding box center [289, 151] width 48 height 15
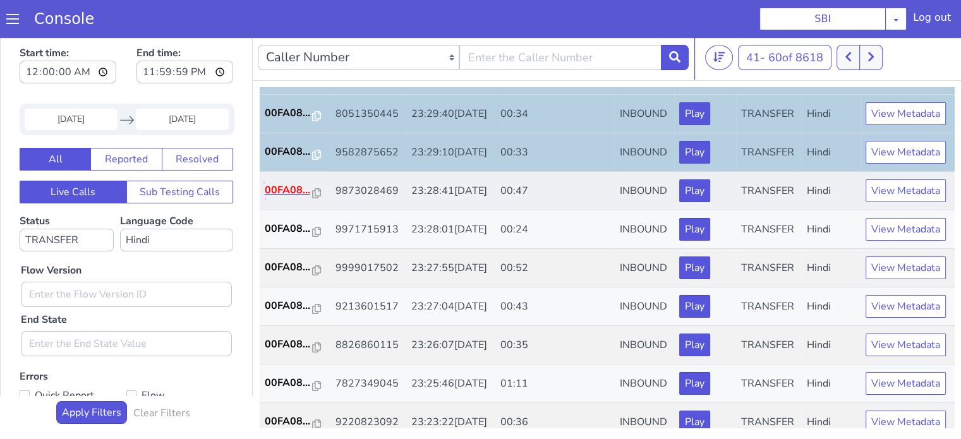
click at [289, 198] on p "00FA08..." at bounding box center [289, 190] width 48 height 15
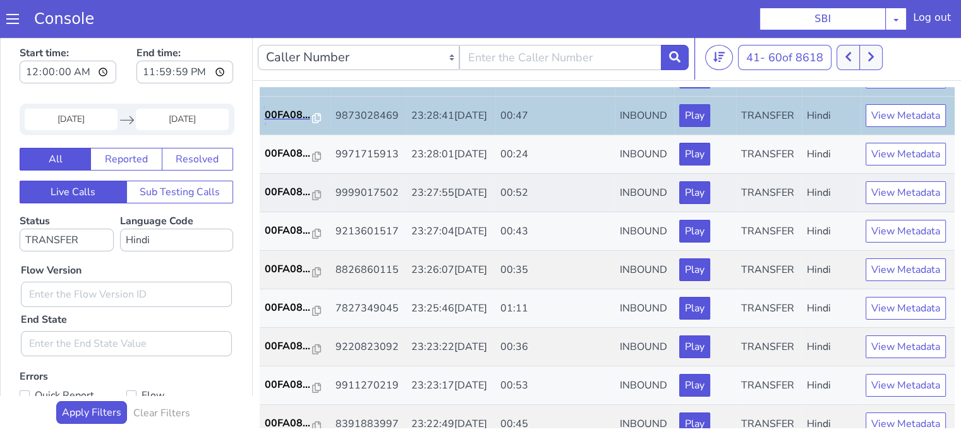
scroll to position [190, 0]
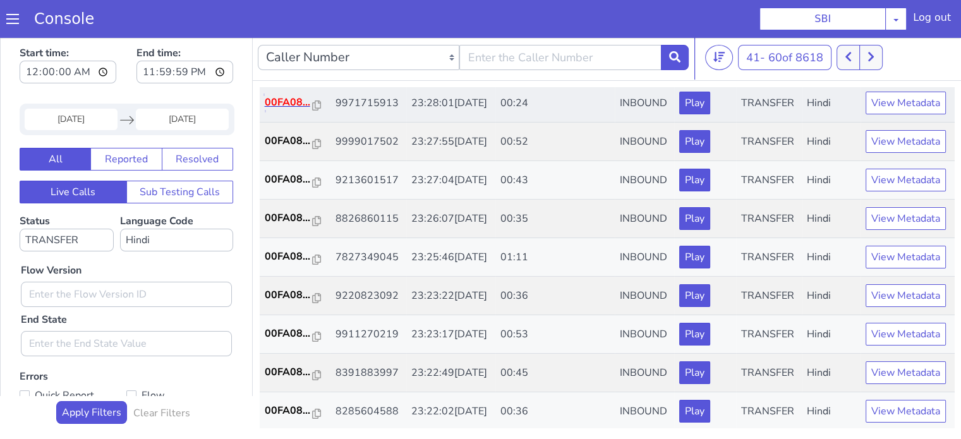
click at [302, 110] on p "00FA08..." at bounding box center [289, 102] width 48 height 15
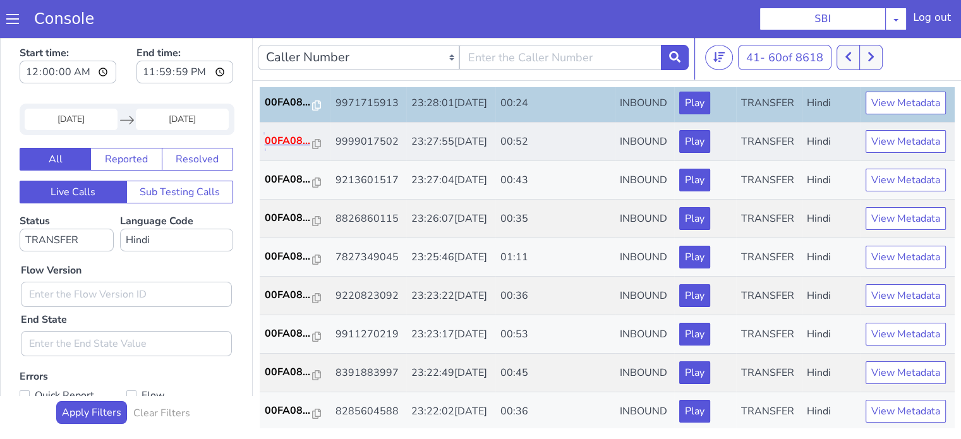
click at [291, 148] on p "00FA08..." at bounding box center [289, 140] width 48 height 15
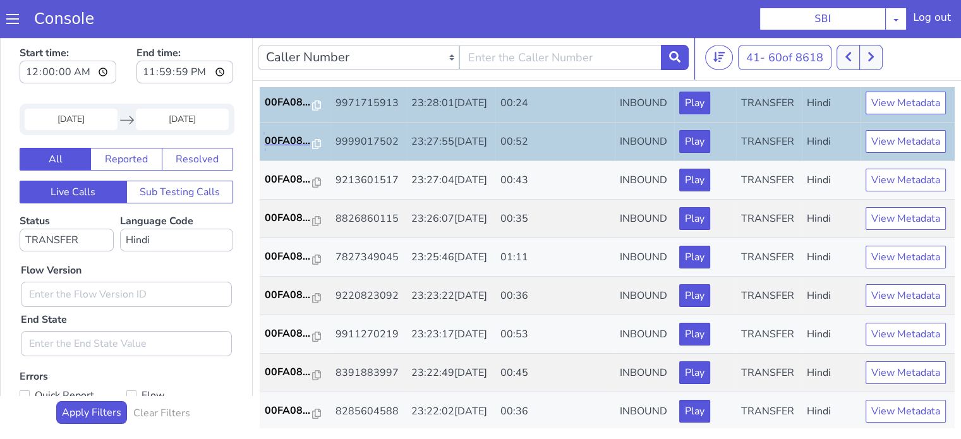
scroll to position [253, 0]
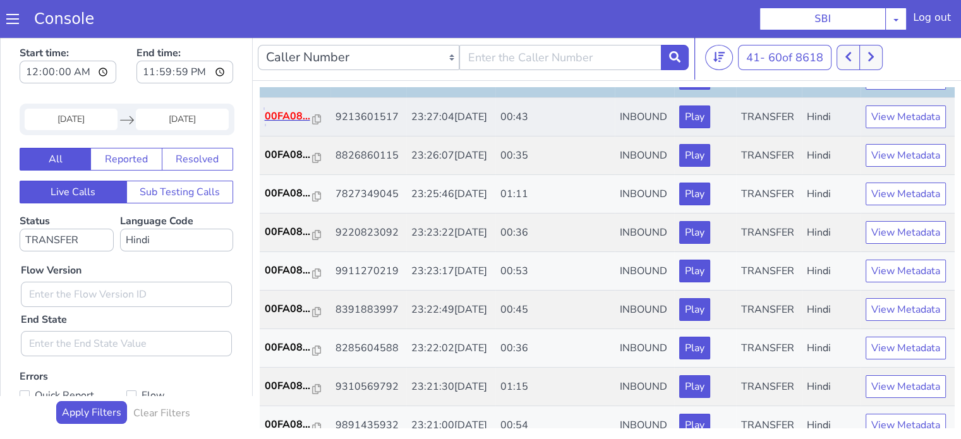
click at [277, 124] on p "00FA08..." at bounding box center [289, 116] width 48 height 15
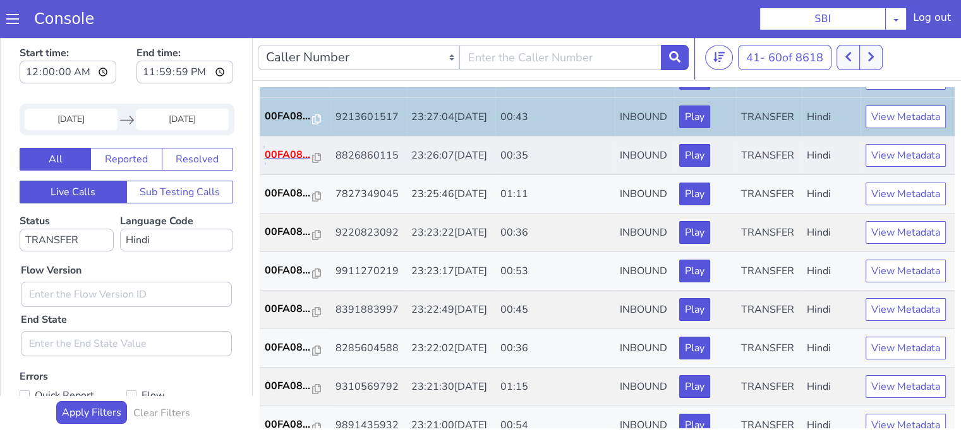
click at [274, 162] on p "00FA08..." at bounding box center [289, 154] width 48 height 15
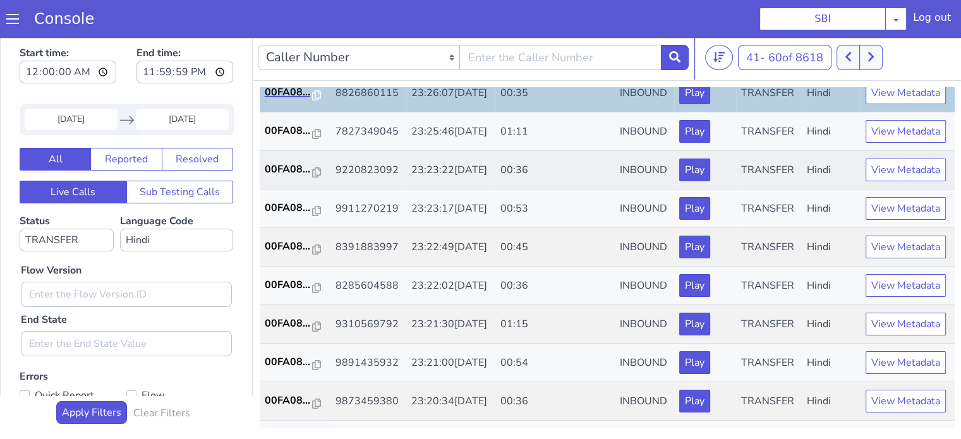
scroll to position [379, 0]
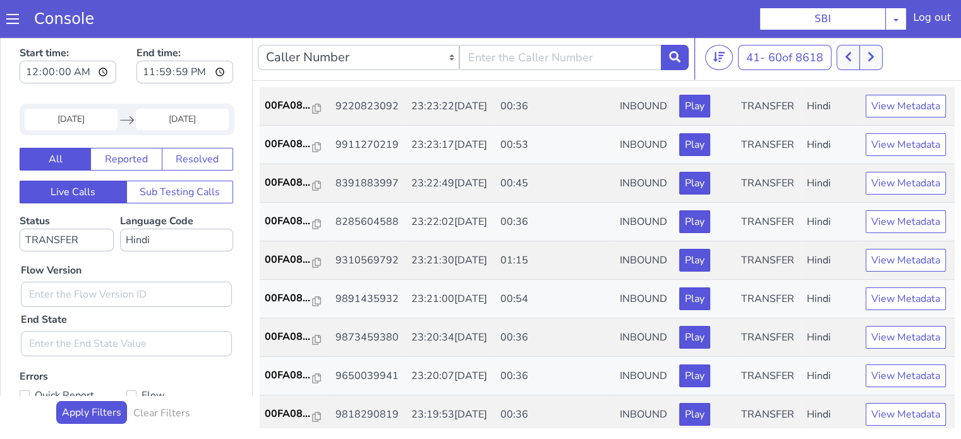
click at [269, 75] on p "00FA08..." at bounding box center [289, 66] width 48 height 15
click at [287, 113] on p "00FA08..." at bounding box center [289, 105] width 48 height 15
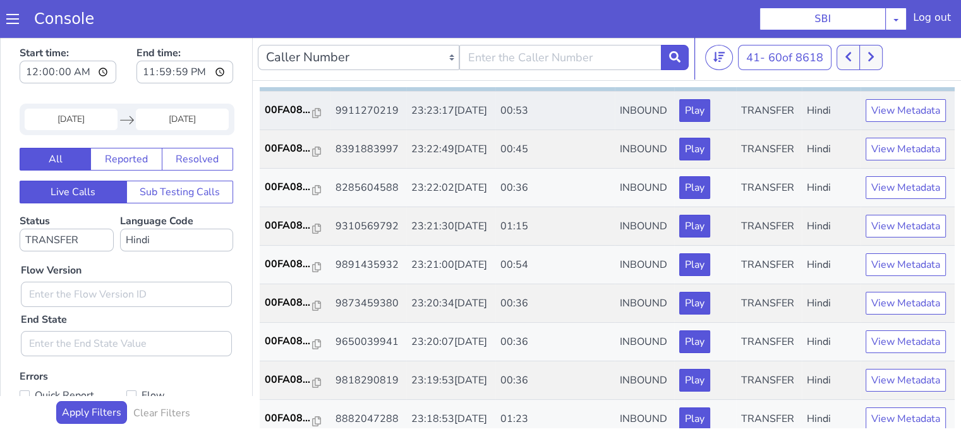
scroll to position [442, 0]
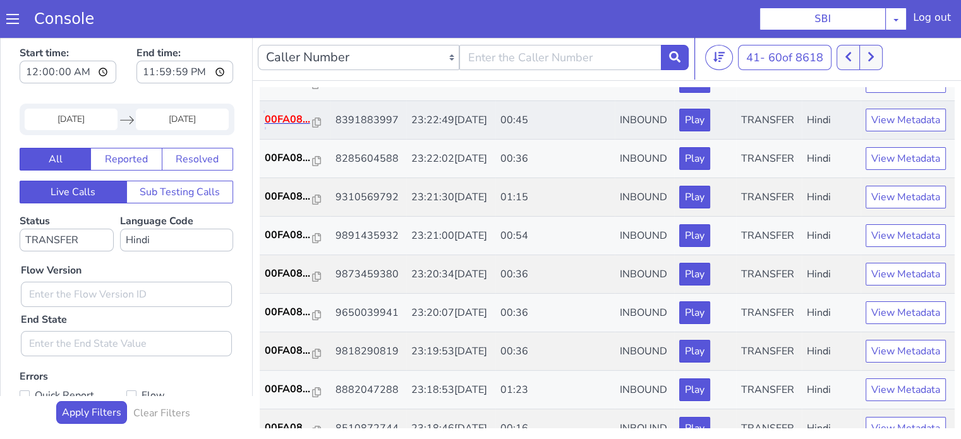
click at [291, 127] on p "00FA08..." at bounding box center [289, 119] width 48 height 15
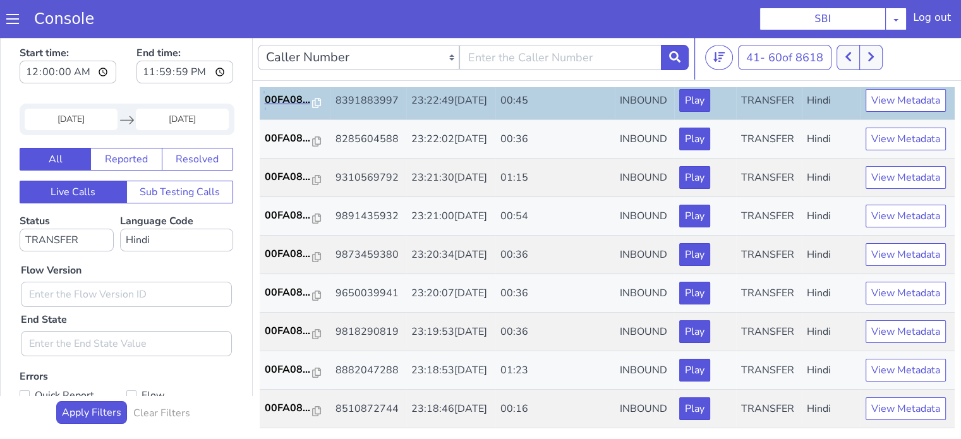
scroll to position [569, 0]
click at [284, 134] on p "00FA08..." at bounding box center [289, 138] width 48 height 15
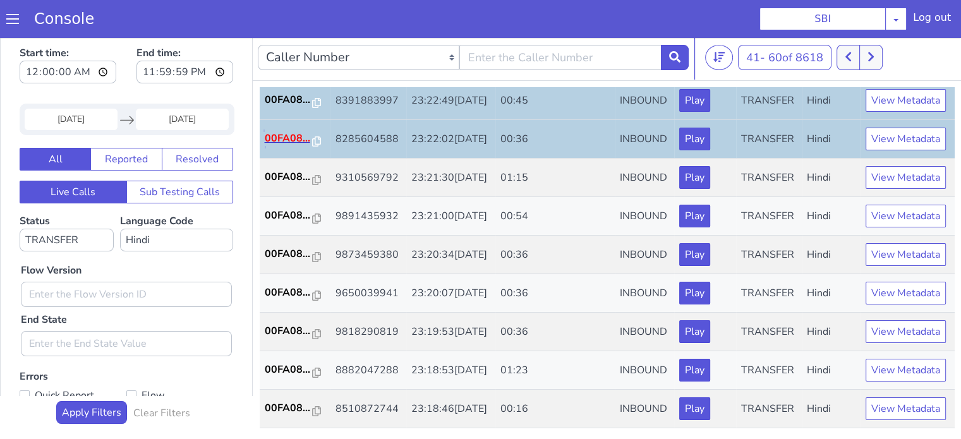
click at [296, 140] on p "00FA08..." at bounding box center [289, 138] width 48 height 15
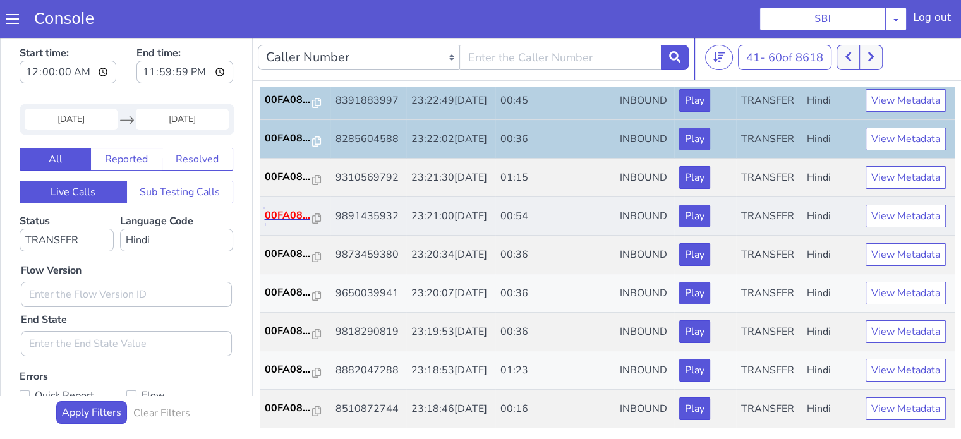
click at [298, 223] on p "00FA08..." at bounding box center [289, 215] width 48 height 15
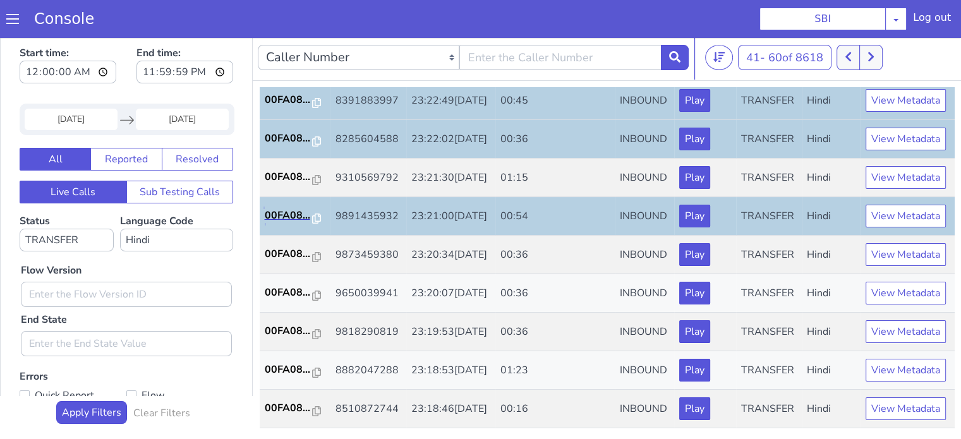
scroll to position [626, 0]
click at [274, 246] on p "00FA08..." at bounding box center [289, 253] width 48 height 15
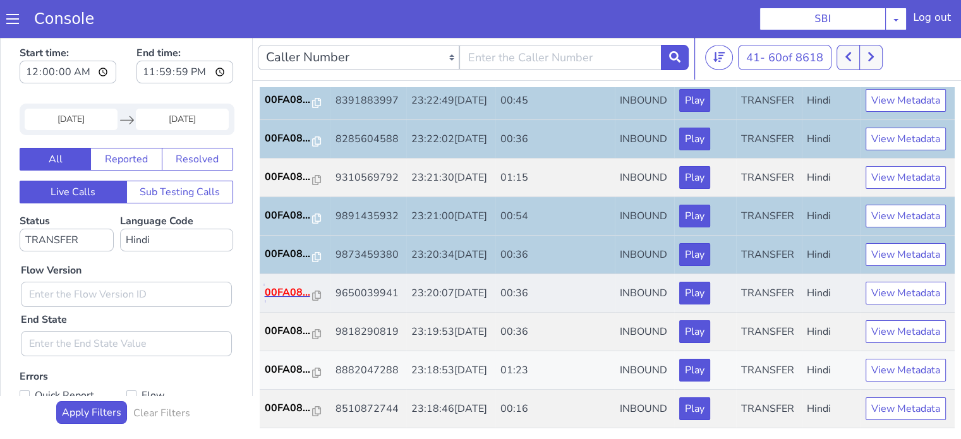
click at [291, 285] on p "00FA08..." at bounding box center [289, 292] width 48 height 15
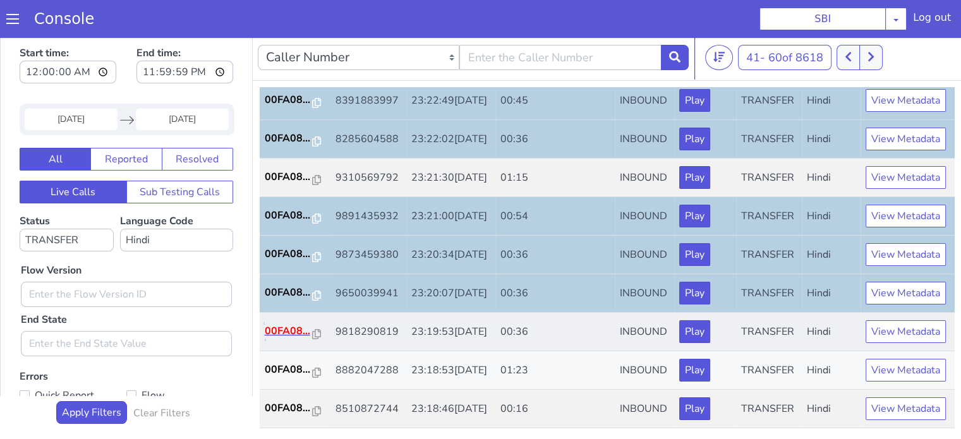
click at [296, 324] on p "00FA08..." at bounding box center [289, 331] width 48 height 15
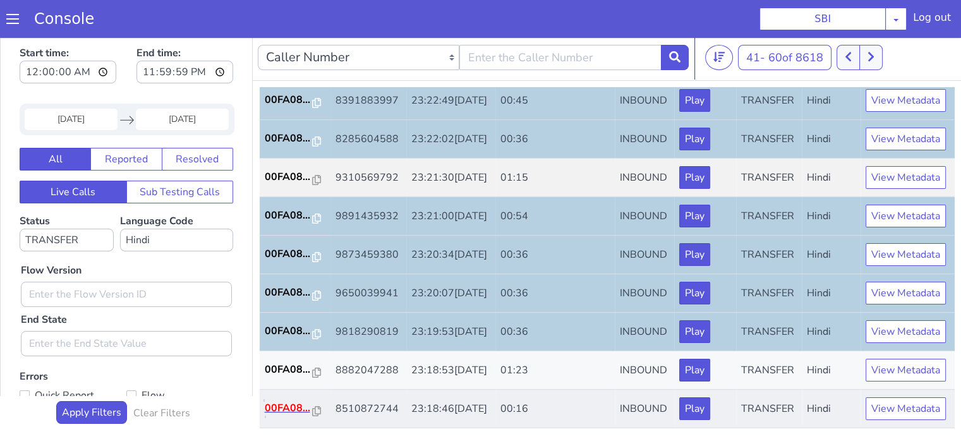
click at [289, 405] on p "00FA08..." at bounding box center [289, 408] width 48 height 15
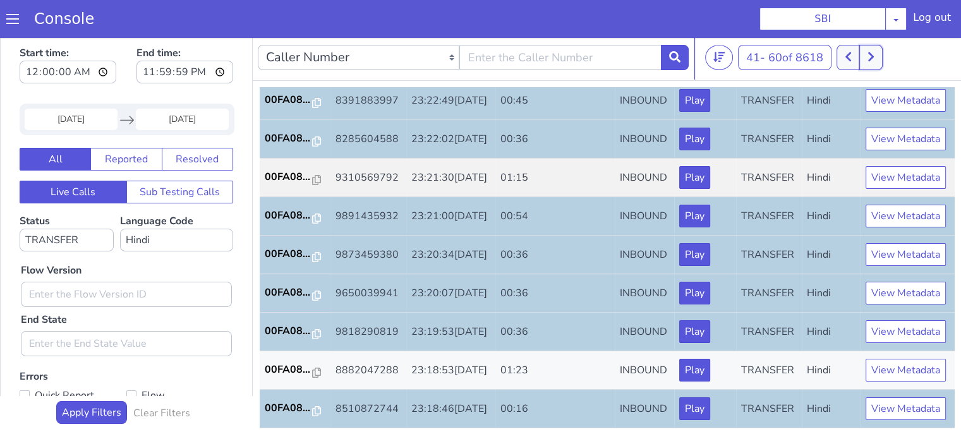
click at [874, 62] on icon at bounding box center [871, 56] width 7 height 11
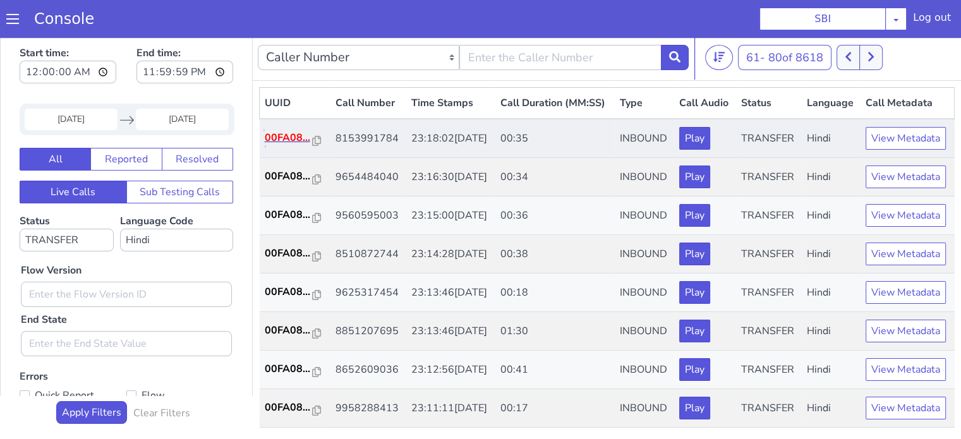
click at [293, 145] on p "00FA08..." at bounding box center [289, 137] width 48 height 15
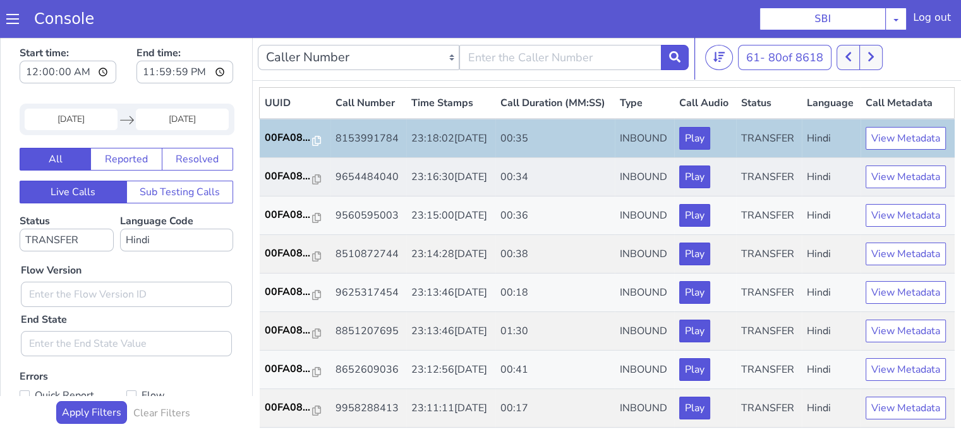
click at [289, 192] on td "00FA08..." at bounding box center [295, 177] width 71 height 39
click at [287, 184] on p "00FA08..." at bounding box center [289, 176] width 48 height 15
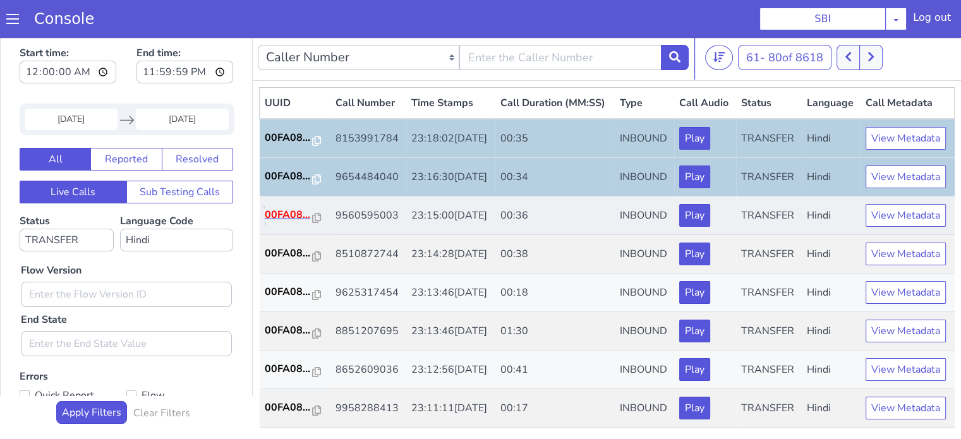
click at [293, 222] on p "00FA08..." at bounding box center [289, 214] width 48 height 15
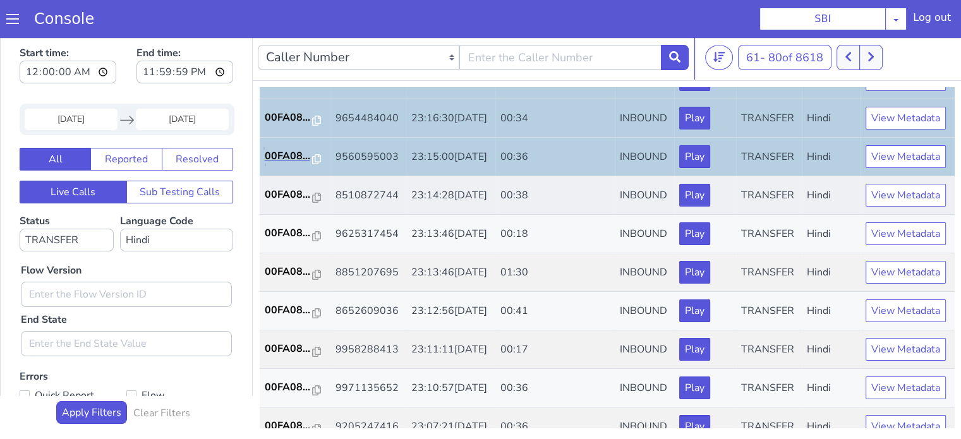
scroll to position [126, 0]
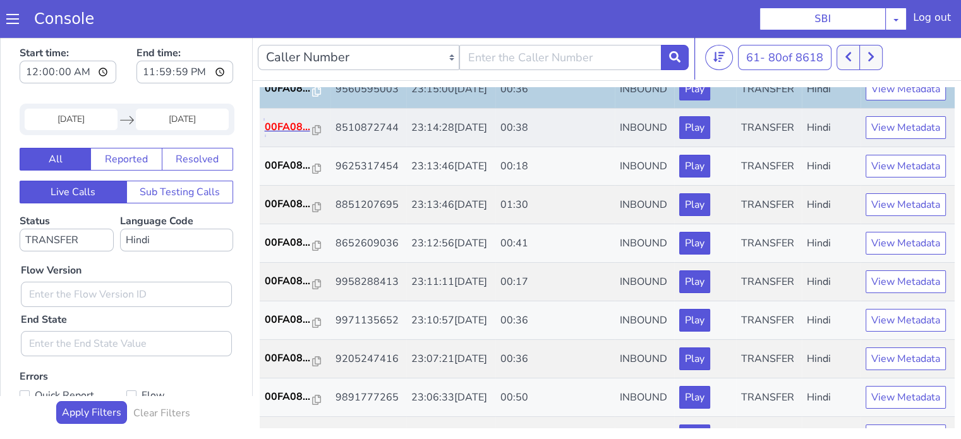
click at [270, 135] on p "00FA08..." at bounding box center [289, 126] width 48 height 15
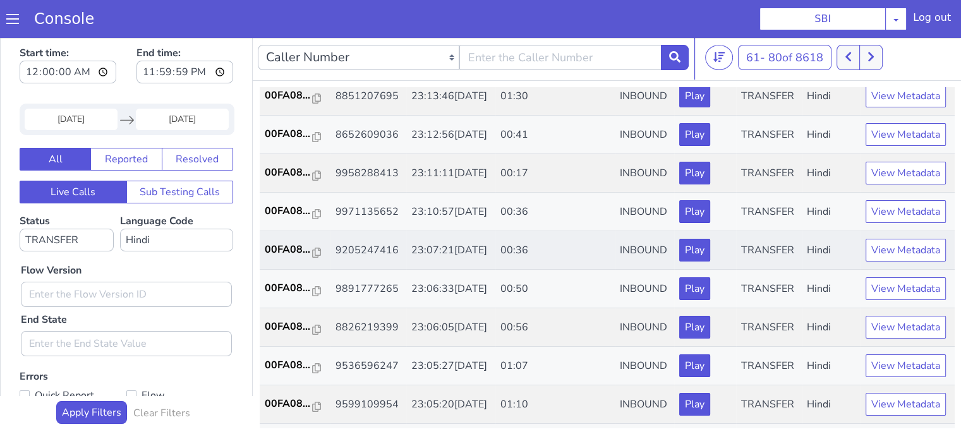
scroll to position [253, 0]
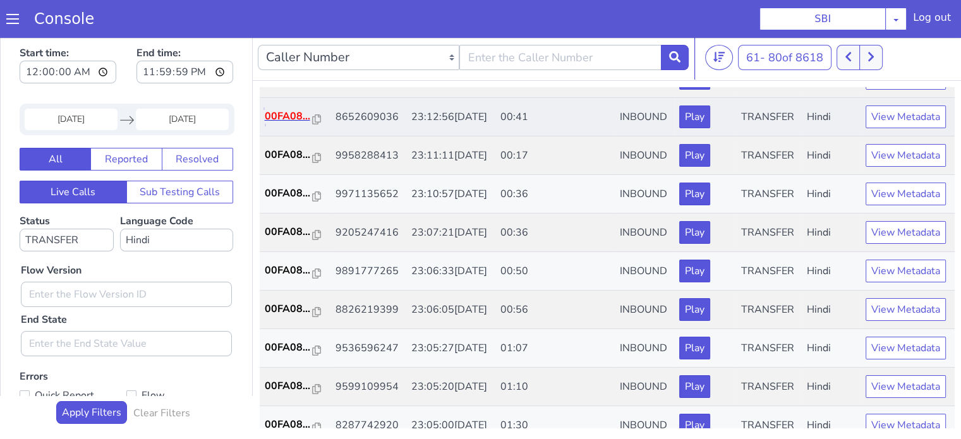
click at [282, 124] on p "00FA08..." at bounding box center [289, 116] width 48 height 15
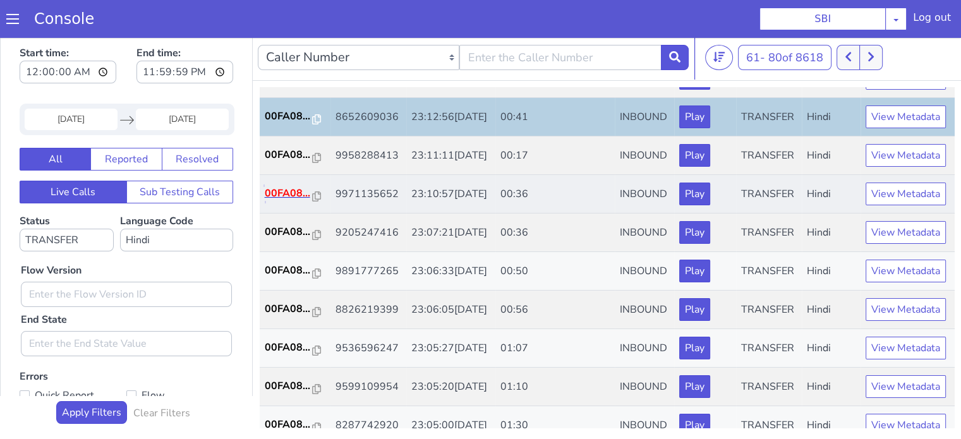
click at [299, 201] on p "00FA08..." at bounding box center [289, 193] width 48 height 15
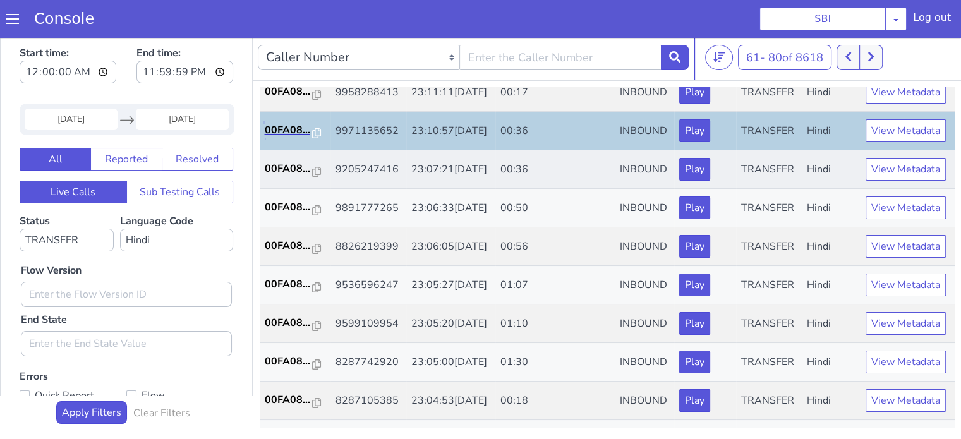
scroll to position [379, 0]
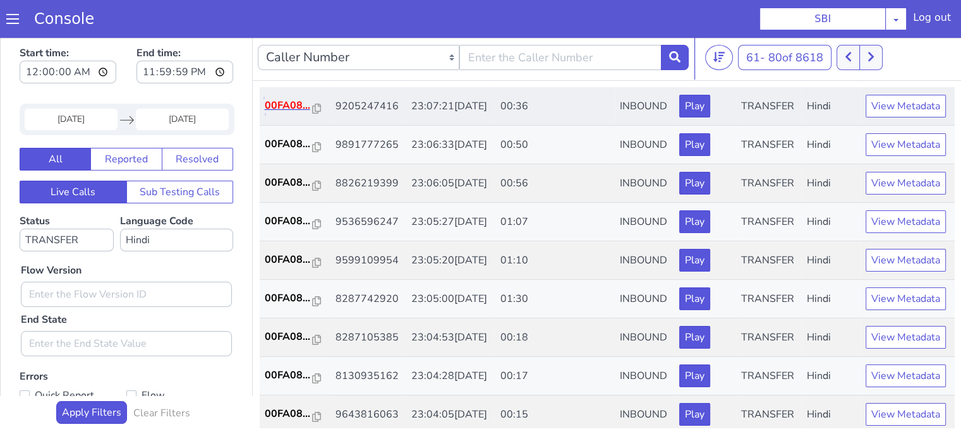
click at [283, 113] on p "00FA08..." at bounding box center [289, 105] width 48 height 15
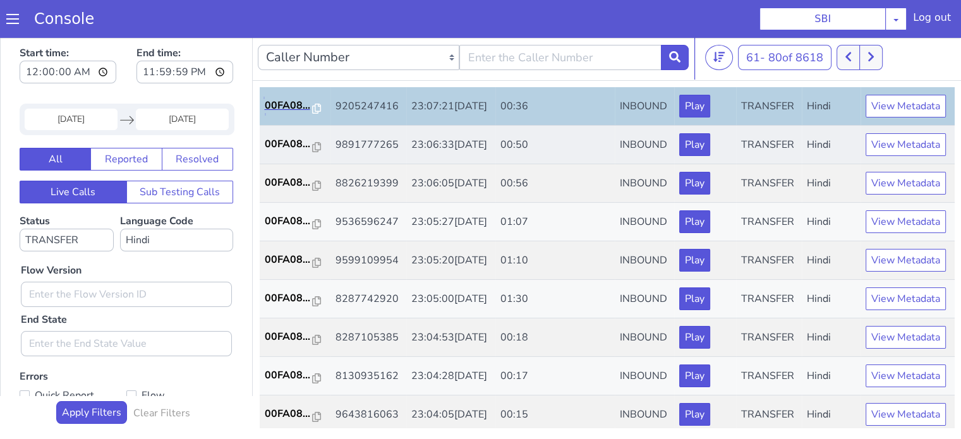
scroll to position [442, 0]
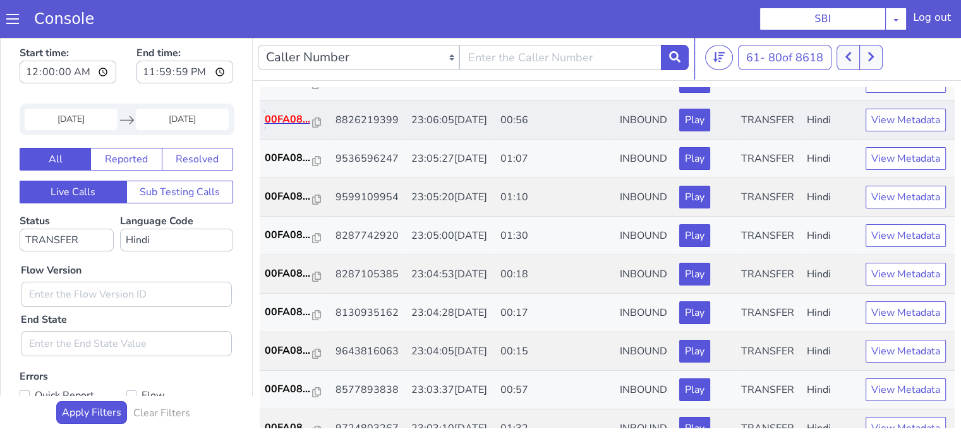
click at [302, 127] on p "00FA08..." at bounding box center [289, 119] width 48 height 15
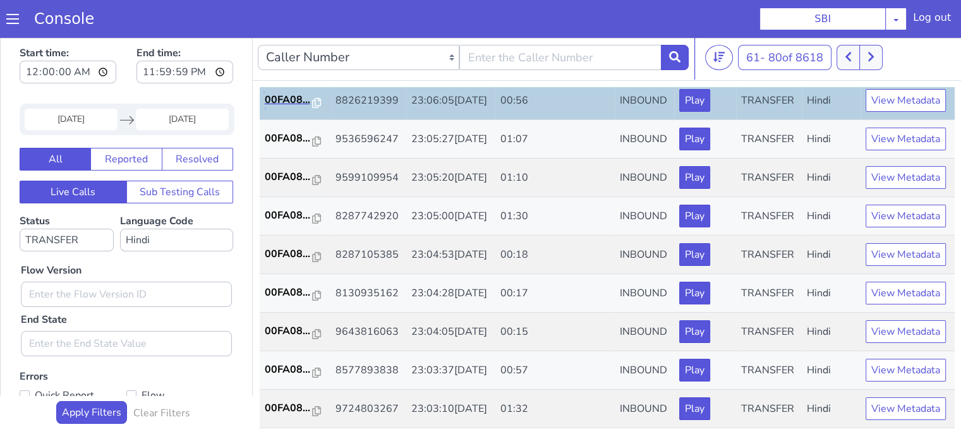
scroll to position [569, 0]
click at [277, 143] on p "00FA08..." at bounding box center [289, 138] width 48 height 15
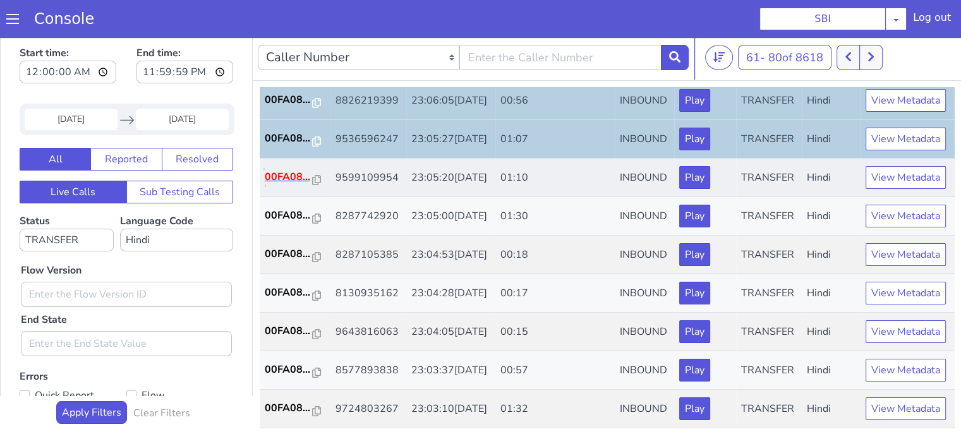
click at [293, 184] on p "00FA08..." at bounding box center [289, 176] width 48 height 15
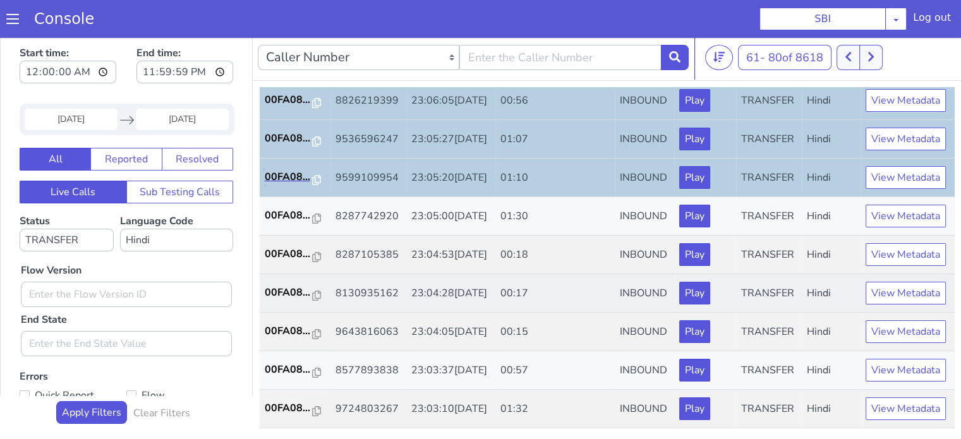
scroll to position [626, 0]
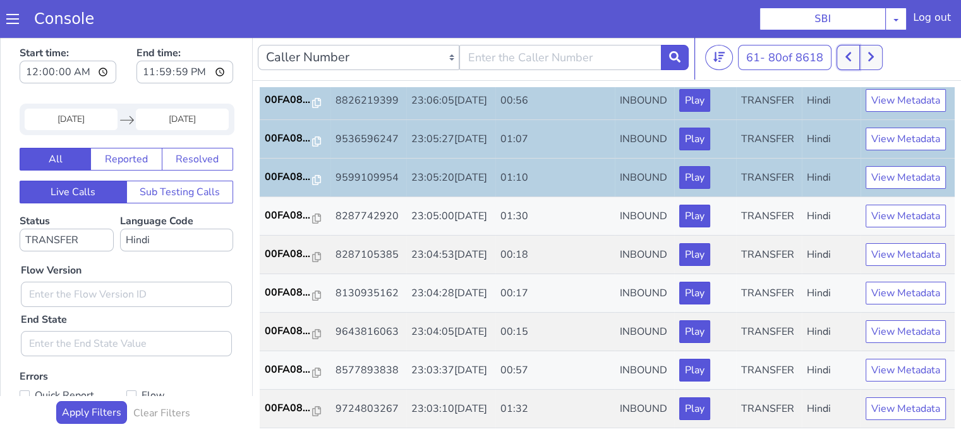
click at [849, 57] on icon at bounding box center [848, 56] width 6 height 9
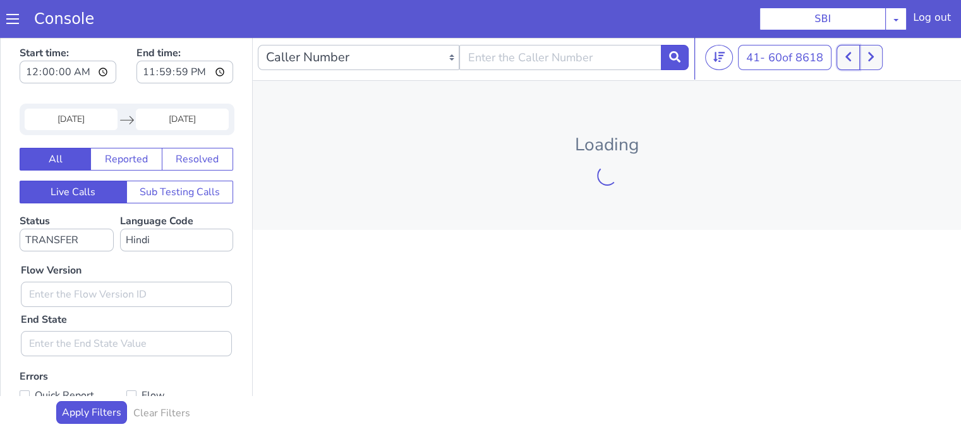
click at [849, 58] on icon at bounding box center [848, 56] width 7 height 11
click at [847, 59] on icon at bounding box center [848, 56] width 7 height 11
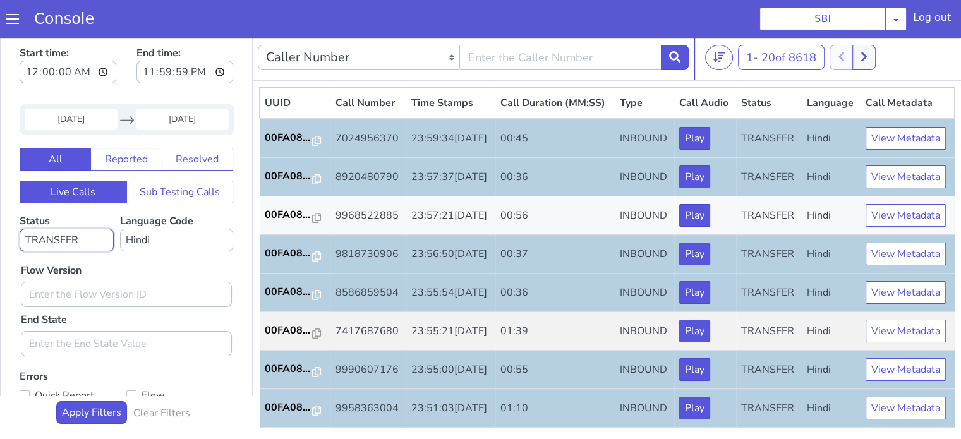
click at [95, 238] on select "No status selected HANGUP USER_HANGUP TRANSFER UNKNOWN" at bounding box center [67, 240] width 94 height 23
select select
click at [20, 229] on select "No status selected HANGUP USER_HANGUP TRANSFER UNKNOWN" at bounding box center [67, 240] width 94 height 23
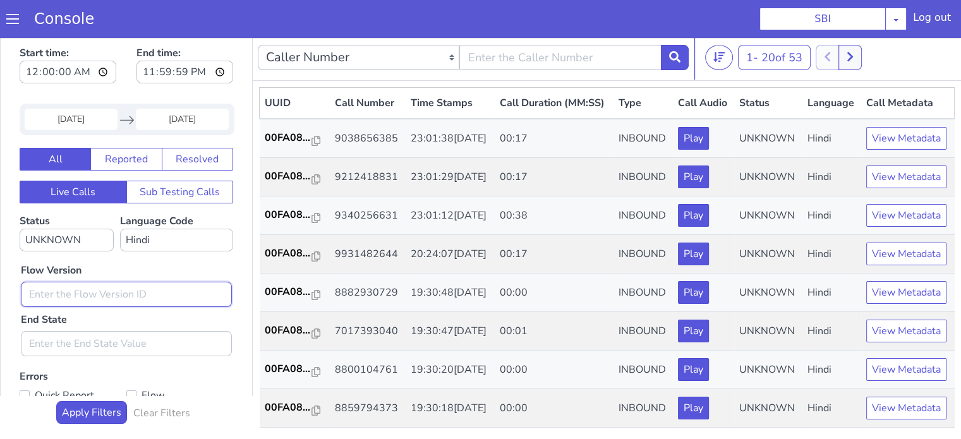
click at [95, 291] on input "text" at bounding box center [126, 294] width 211 height 25
type input "0.1.4"
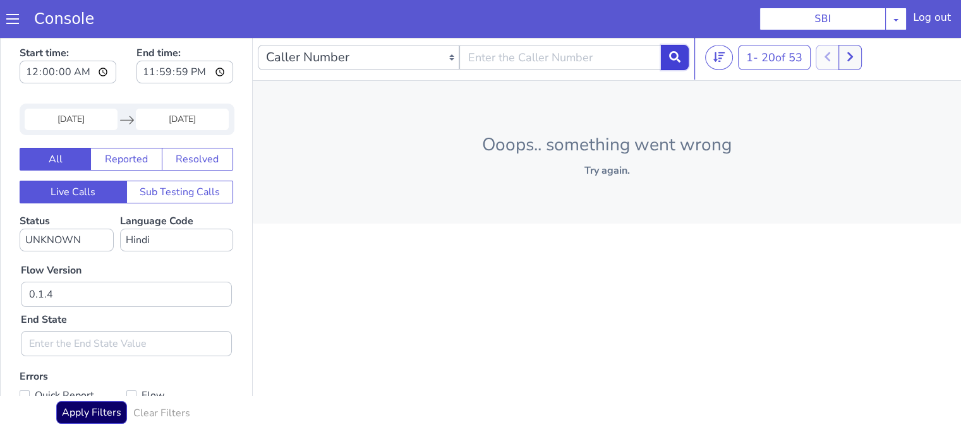
click at [666, 47] on button at bounding box center [675, 57] width 28 height 25
click at [694, 60] on div at bounding box center [699, 57] width 10 height 44
click at [682, 57] on button at bounding box center [675, 57] width 28 height 25
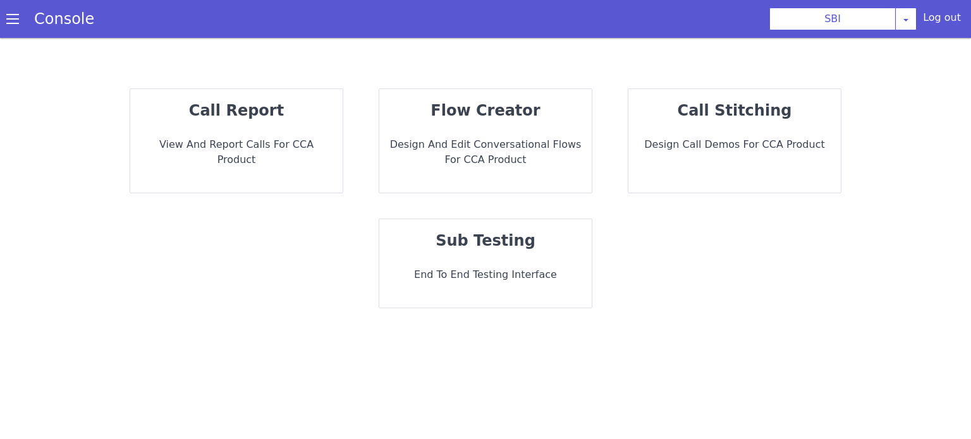
click at [308, 123] on div "call report View and report calls for CCA Product" at bounding box center [236, 141] width 212 height 104
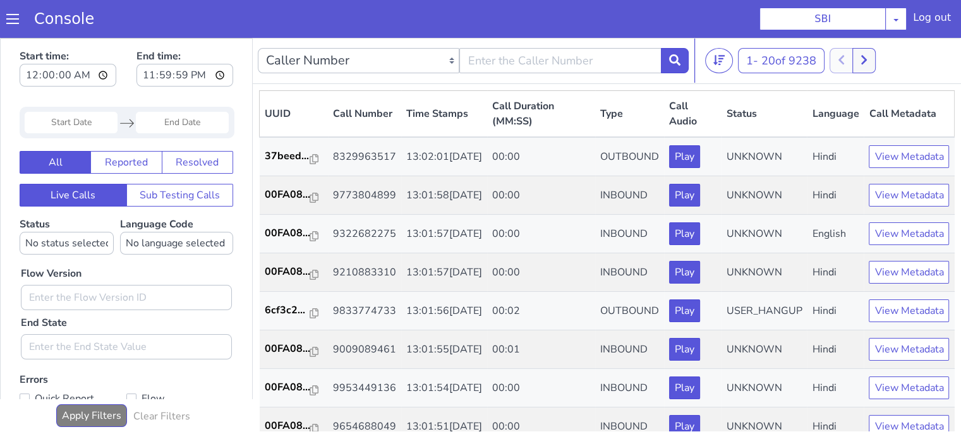
click at [73, 126] on input "Start Date" at bounding box center [71, 122] width 93 height 21
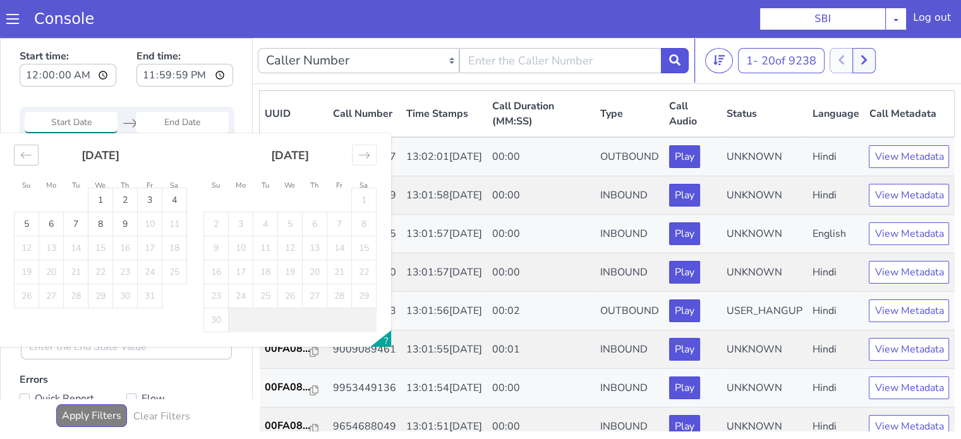
click at [34, 156] on div "Move backward to switch to the previous month." at bounding box center [26, 155] width 25 height 21
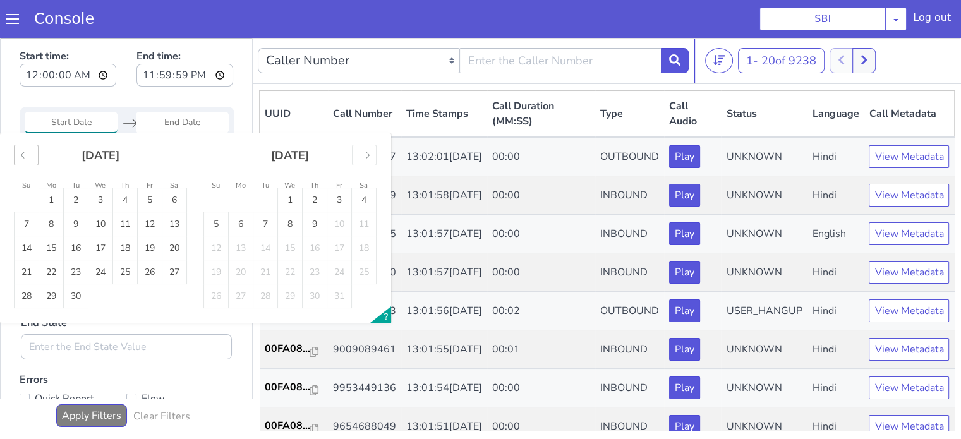
click at [32, 156] on icon "Move backward to switch to the previous month." at bounding box center [26, 155] width 12 height 12
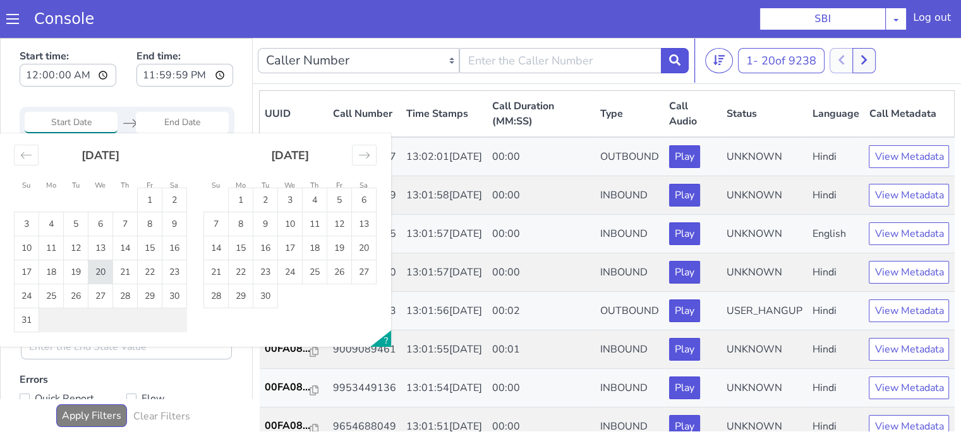
click at [100, 270] on td "20" at bounding box center [100, 272] width 25 height 24
type input "20 Aug 2025"
click at [101, 270] on td "20" at bounding box center [100, 272] width 25 height 24
type input "20 Aug 2025"
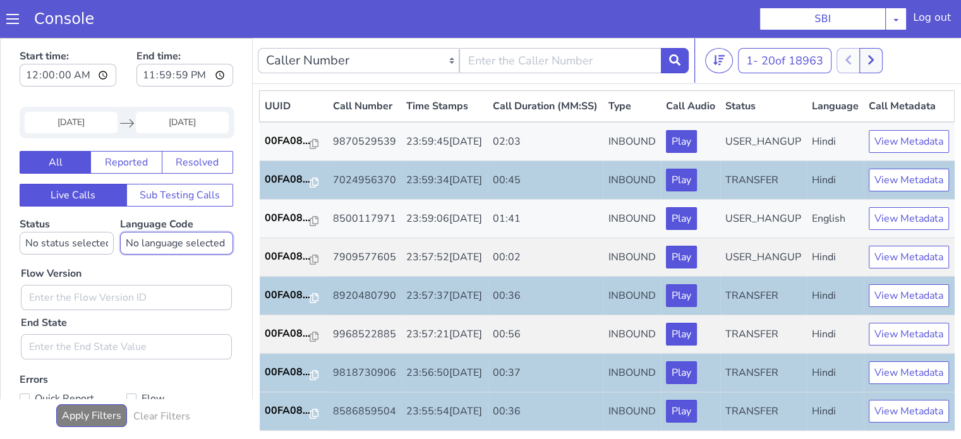
click at [156, 237] on select "No language selected Hindi English Tamil Telugu Kanada Marathi Malayalam Gujara…" at bounding box center [176, 243] width 113 height 23
select select "hi"
click at [120, 232] on select "No language selected Hindi English Tamil Telugu Kanada Marathi Malayalam Gujara…" at bounding box center [176, 243] width 113 height 23
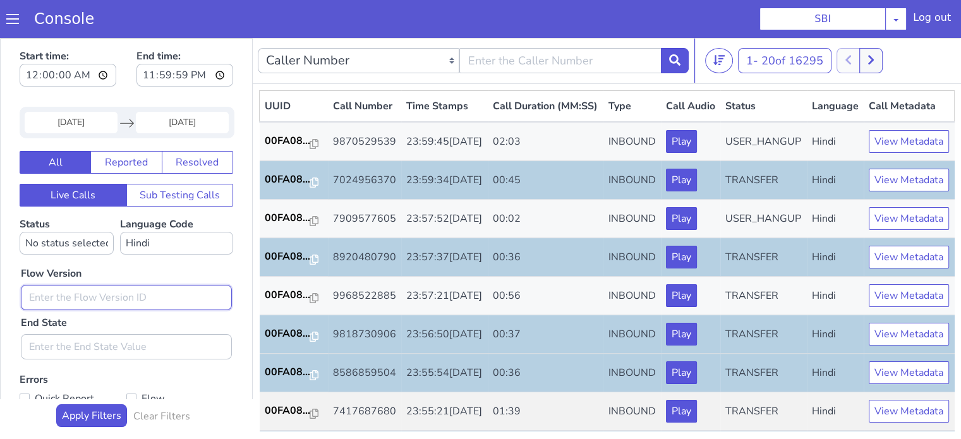
click at [112, 296] on input "text" at bounding box center [126, 297] width 211 height 25
type input "0.1.4"
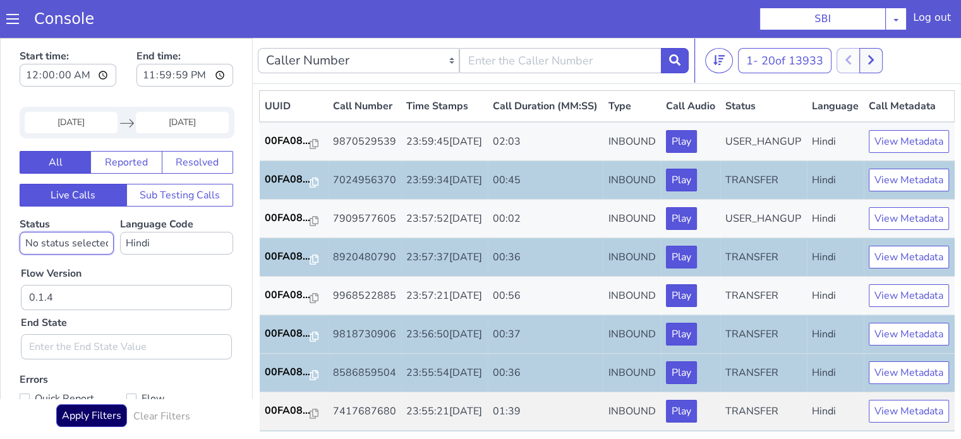
click at [84, 244] on select "No status selected HANGUP USER_HANGUP TRANSFER UNKNOWN" at bounding box center [67, 243] width 94 height 23
select select
click at [20, 232] on select "No status selected HANGUP USER_HANGUP TRANSFER UNKNOWN" at bounding box center [67, 243] width 94 height 23
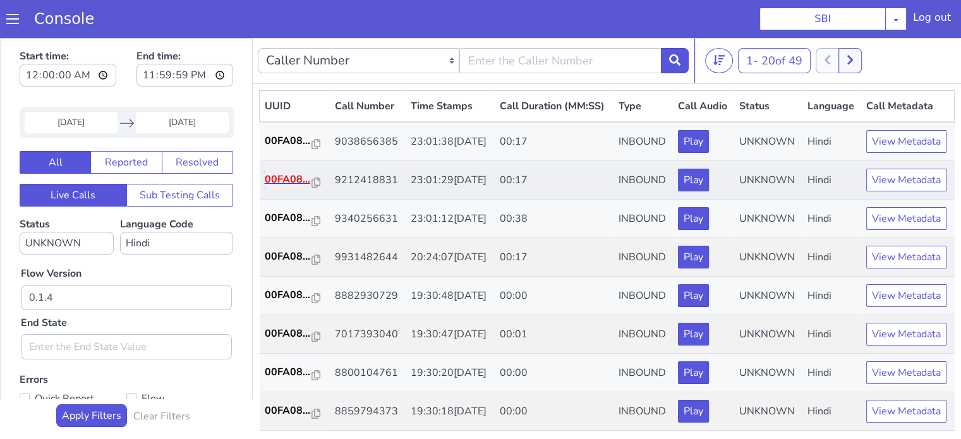
click at [298, 187] on p "00FA08..." at bounding box center [289, 179] width 48 height 15
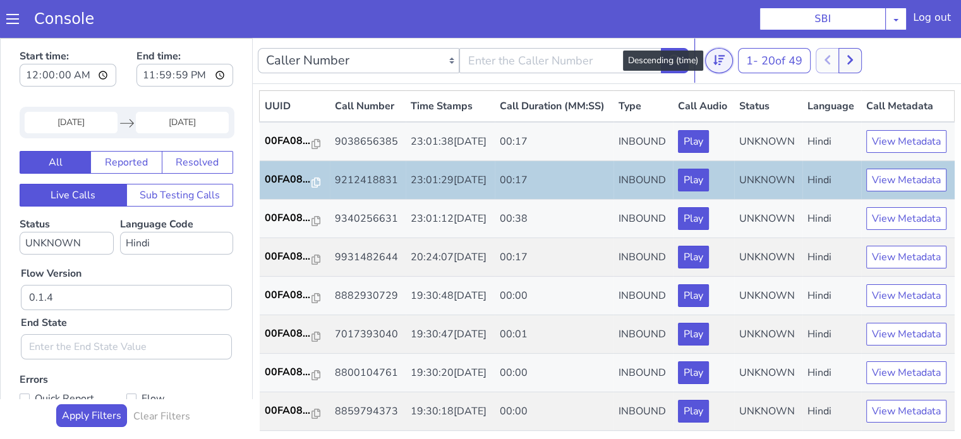
click at [723, 65] on icon at bounding box center [718, 59] width 11 height 11
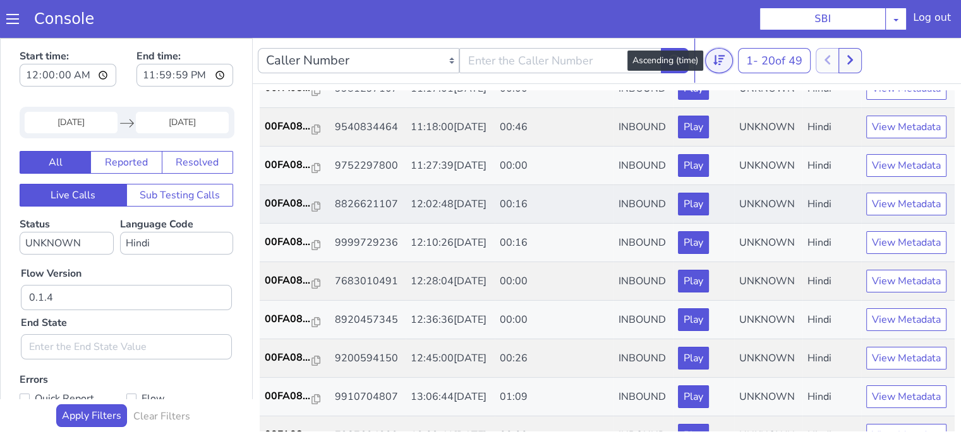
scroll to position [316, 0]
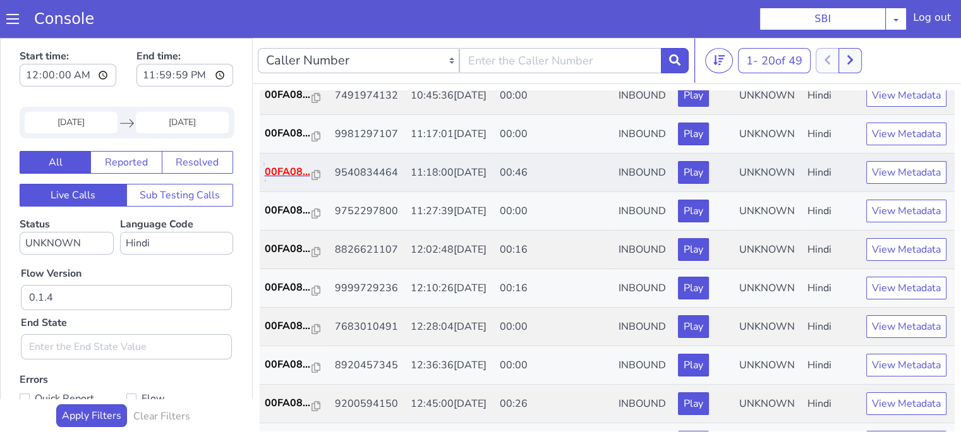
click at [273, 179] on p "00FA08..." at bounding box center [289, 171] width 48 height 15
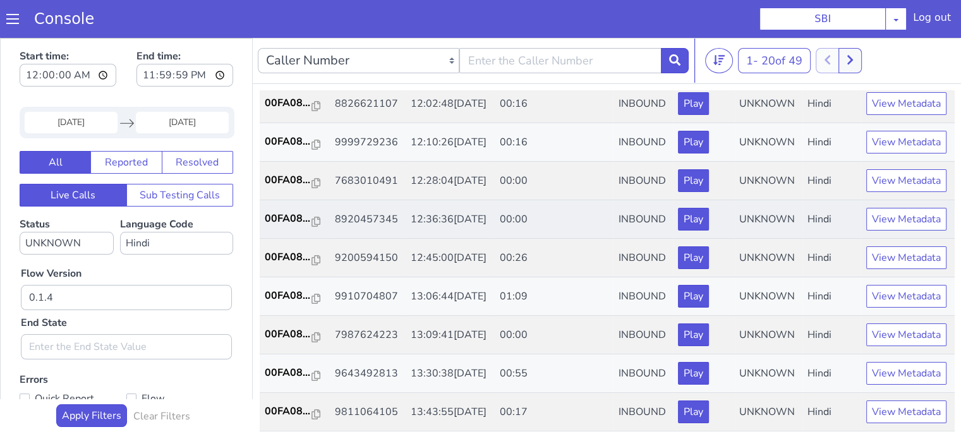
scroll to position [626, 0]
click at [286, 250] on p "00FA08..." at bounding box center [289, 257] width 48 height 15
